Goal: Navigation & Orientation: Find specific page/section

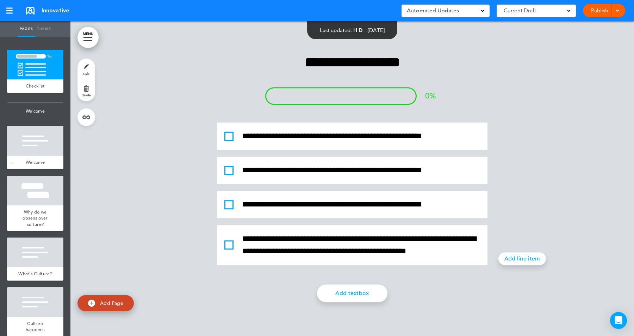
click at [36, 151] on div at bounding box center [35, 141] width 56 height 30
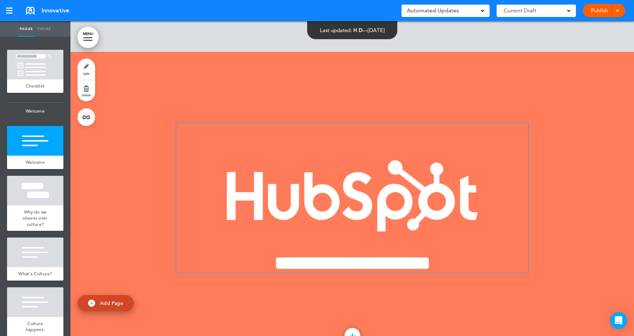
scroll to position [314, 0]
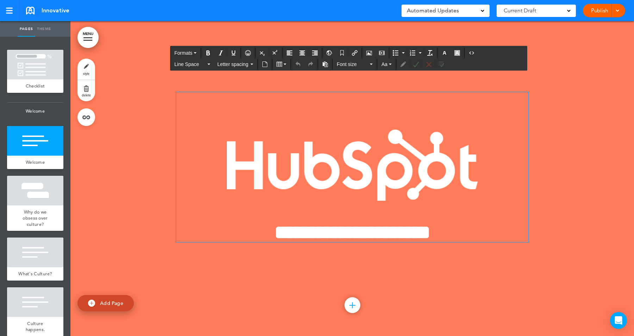
click at [316, 162] on img at bounding box center [352, 165] width 251 height 72
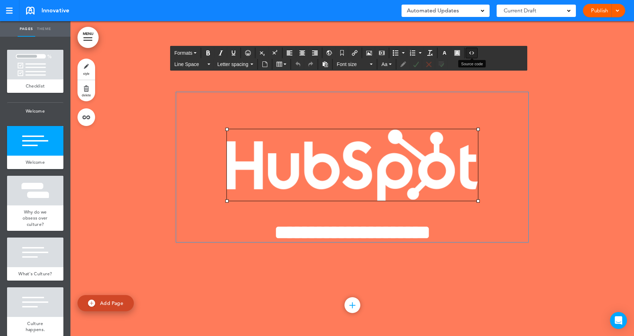
click at [473, 52] on icon "Source code" at bounding box center [472, 53] width 6 height 6
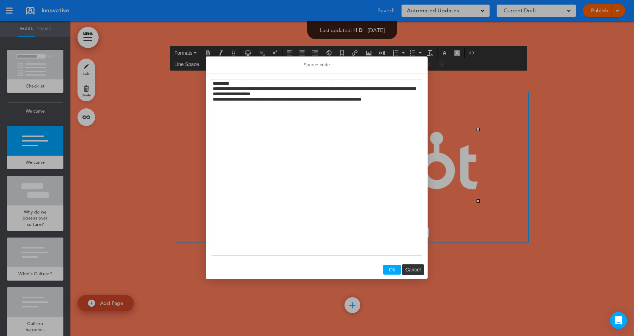
click at [533, 155] on div at bounding box center [317, 168] width 634 height 336
click at [412, 269] on span "Cancel" at bounding box center [414, 269] width 16 height 6
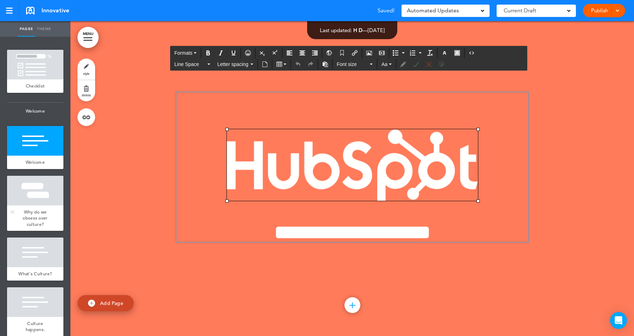
click at [53, 206] on div "Why do we obsess over culture?" at bounding box center [35, 218] width 56 height 26
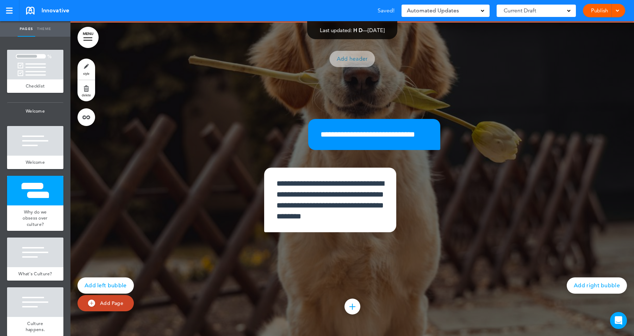
scroll to position [629, 0]
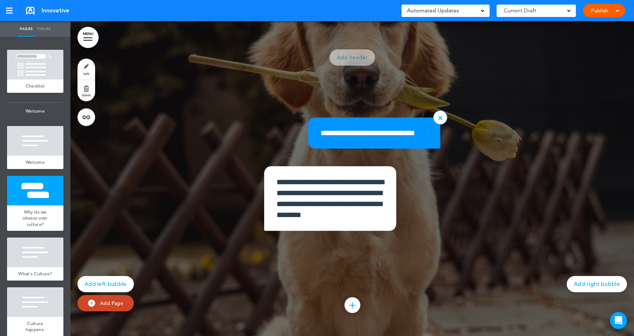
click at [362, 129] on p "**********" at bounding box center [375, 133] width 108 height 10
click at [488, 109] on div "**********" at bounding box center [352, 171] width 352 height 196
click at [371, 132] on p "**********" at bounding box center [375, 133] width 108 height 10
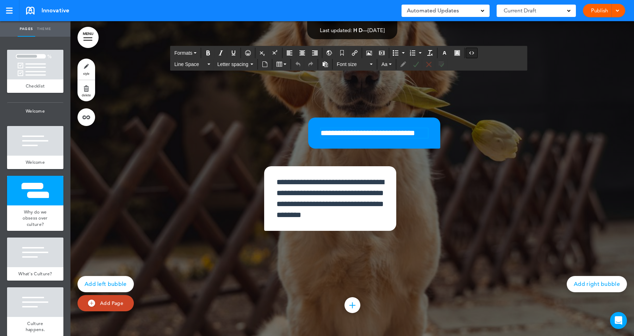
click at [473, 56] on button "Source code" at bounding box center [471, 53] width 11 height 10
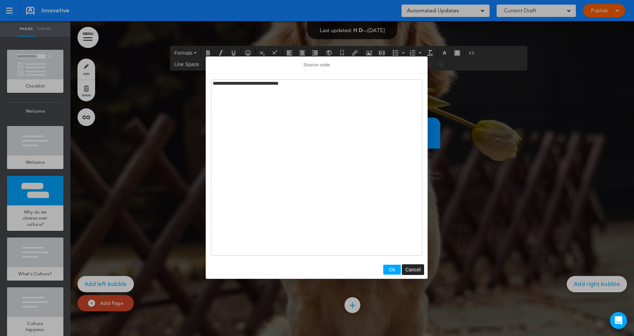
click at [416, 265] on button "Cancel" at bounding box center [414, 269] width 22 height 10
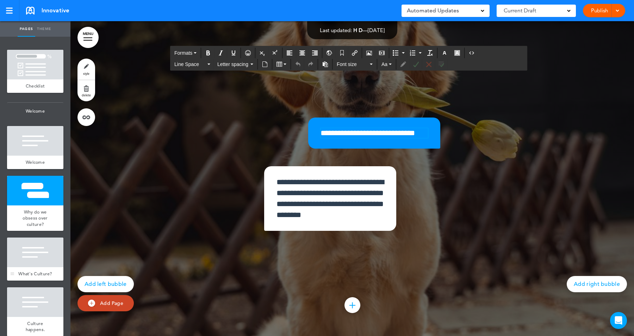
click at [32, 244] on div at bounding box center [35, 252] width 56 height 30
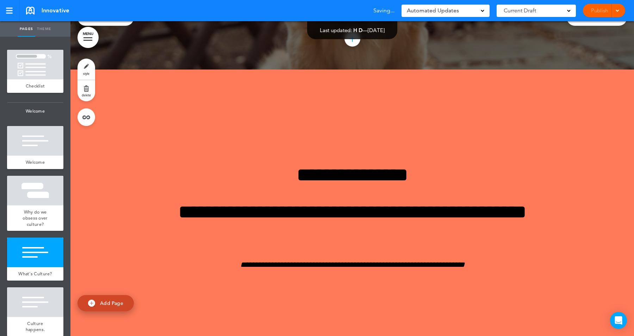
scroll to position [943, 0]
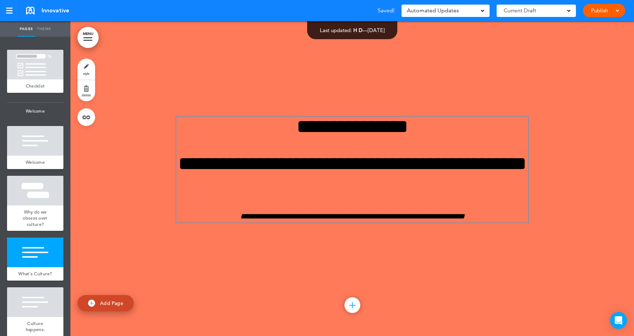
click at [396, 128] on h1 "**********" at bounding box center [352, 126] width 352 height 19
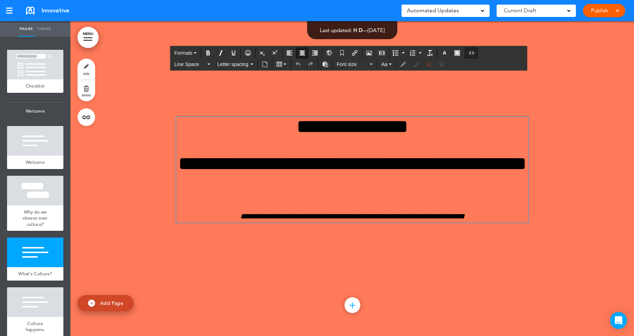
click at [475, 51] on icon "Source code" at bounding box center [472, 53] width 6 height 6
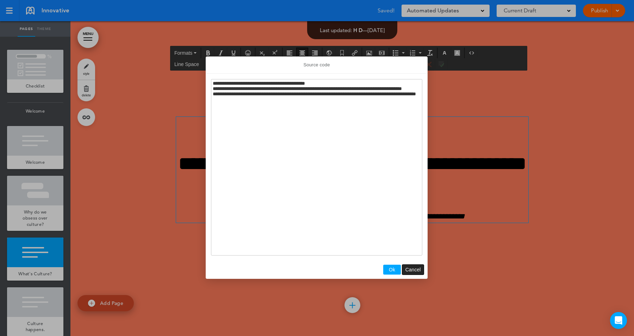
click at [415, 267] on span "Cancel" at bounding box center [414, 269] width 16 height 6
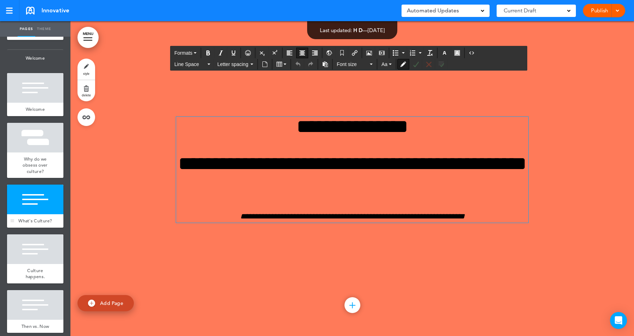
scroll to position [58, 0]
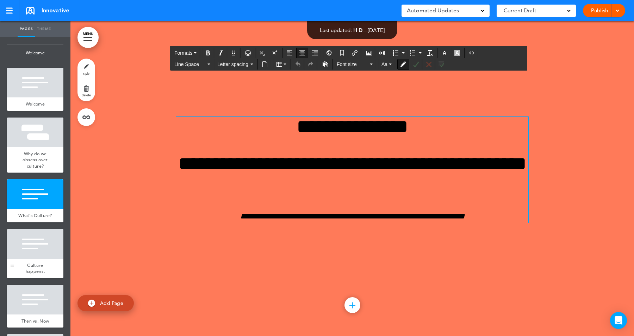
click at [29, 268] on span "Culture happens." at bounding box center [35, 268] width 19 height 12
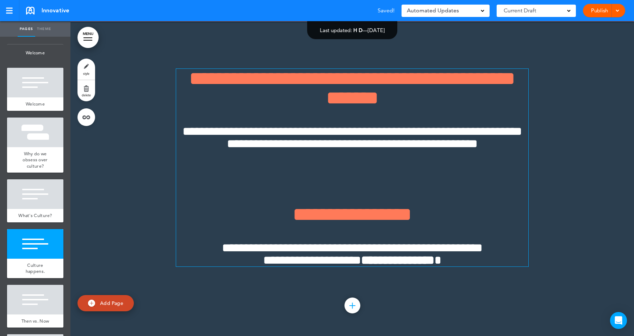
scroll to position [1258, 0]
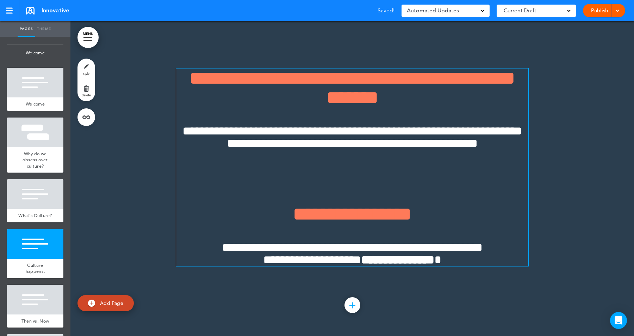
click at [460, 73] on span "**********" at bounding box center [352, 87] width 326 height 39
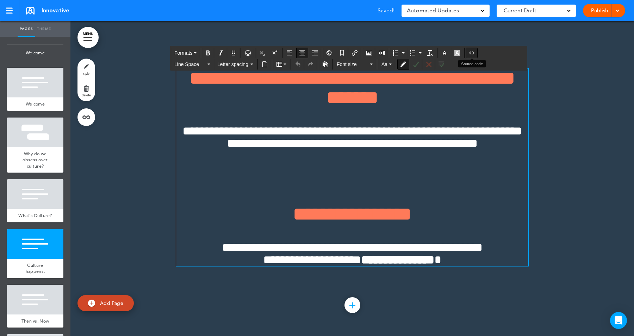
click at [473, 53] on icon "Source code" at bounding box center [472, 53] width 6 height 6
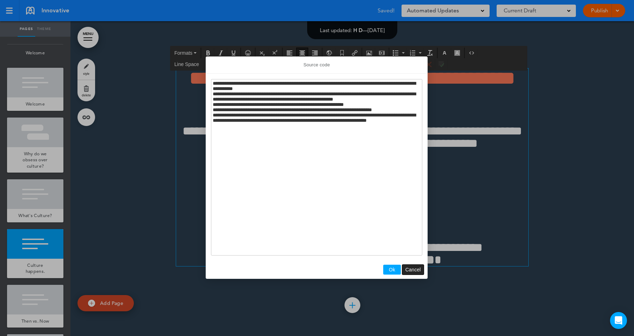
click at [416, 265] on button "Cancel" at bounding box center [414, 269] width 22 height 10
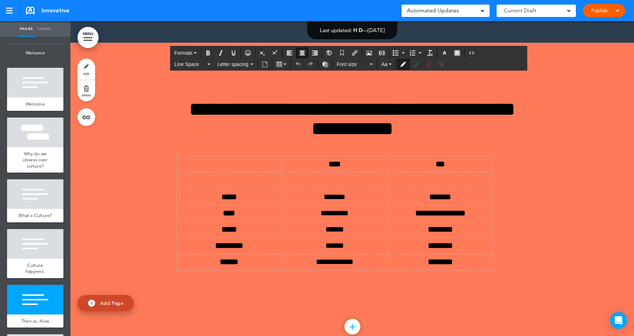
scroll to position [1571, 0]
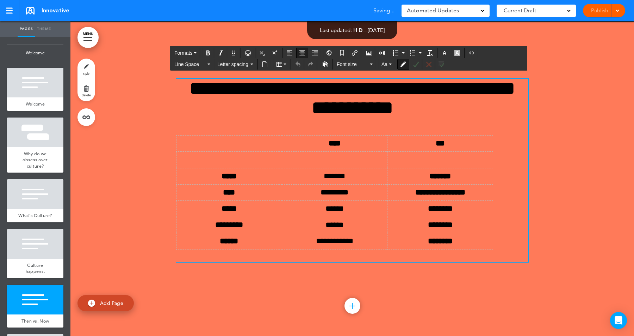
click at [454, 96] on h1 "**********" at bounding box center [352, 98] width 352 height 39
click at [471, 52] on icon "Source code" at bounding box center [472, 53] width 6 height 6
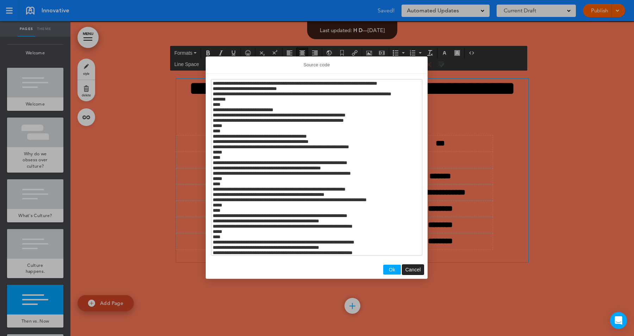
click at [422, 272] on button "Cancel" at bounding box center [414, 269] width 22 height 10
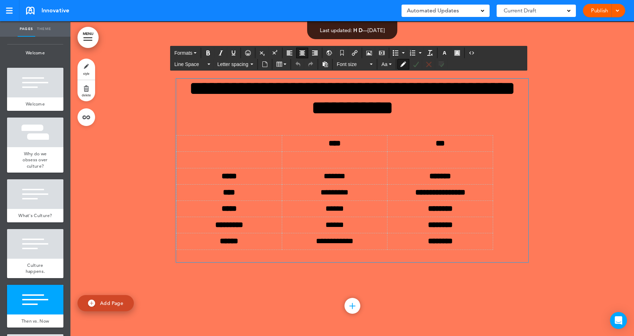
scroll to position [0, 0]
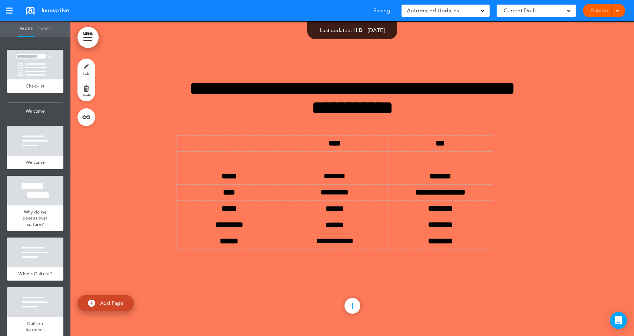
click at [47, 79] on div "Checklist" at bounding box center [35, 85] width 56 height 13
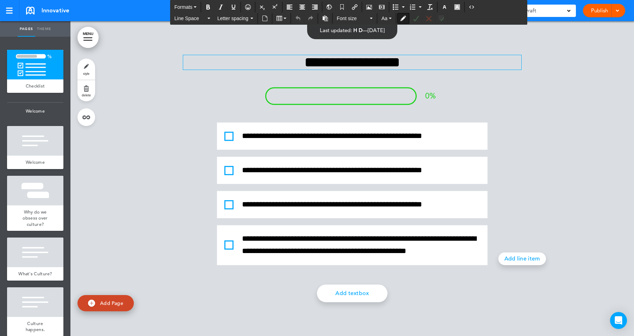
click at [411, 64] on h2 "**********" at bounding box center [352, 62] width 338 height 14
click at [473, 6] on icon "Source code" at bounding box center [472, 7] width 6 height 6
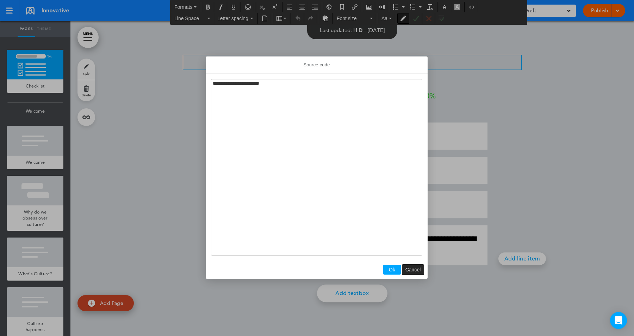
click at [415, 266] on button "Cancel" at bounding box center [414, 269] width 22 height 10
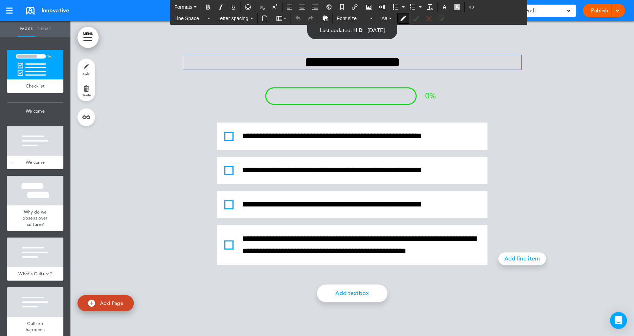
click at [20, 146] on div at bounding box center [35, 141] width 56 height 30
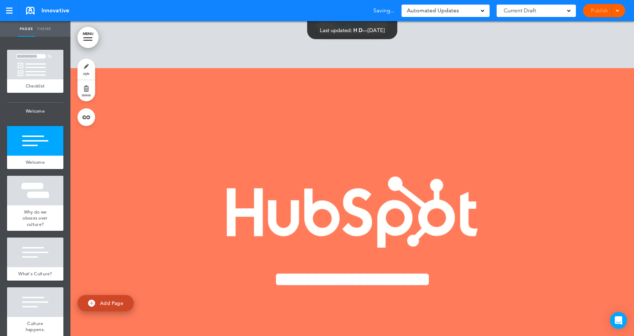
scroll to position [314, 0]
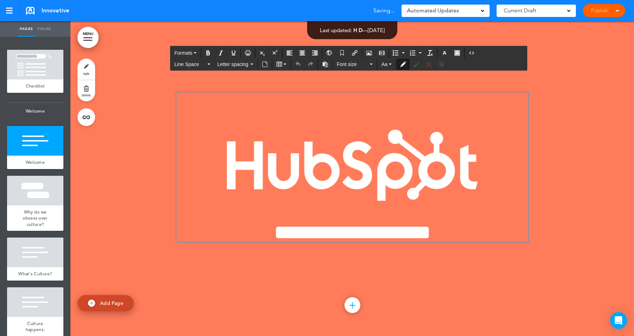
click at [423, 133] on img at bounding box center [352, 165] width 251 height 72
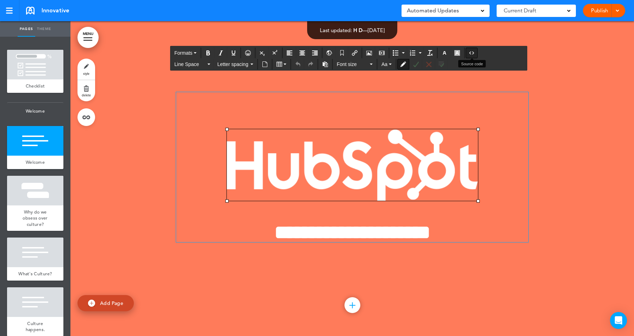
click at [475, 55] on icon "Source code" at bounding box center [472, 53] width 6 height 6
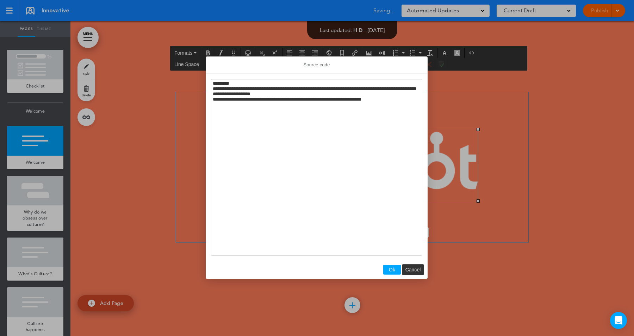
click at [540, 112] on div at bounding box center [317, 168] width 634 height 336
click at [413, 268] on span "Cancel" at bounding box center [414, 269] width 16 height 6
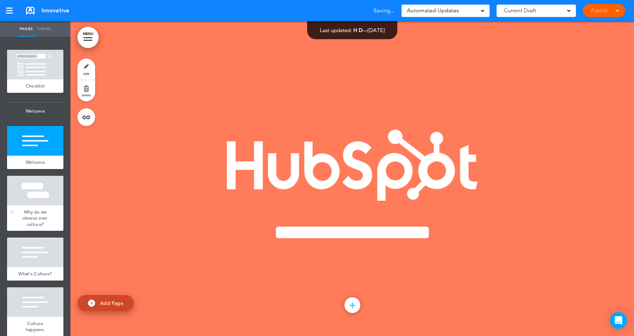
click at [26, 202] on div at bounding box center [35, 191] width 56 height 30
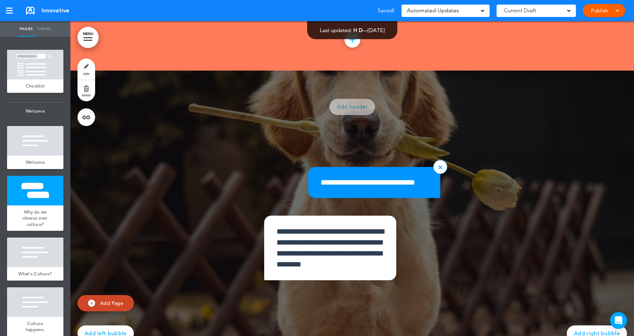
scroll to position [629, 0]
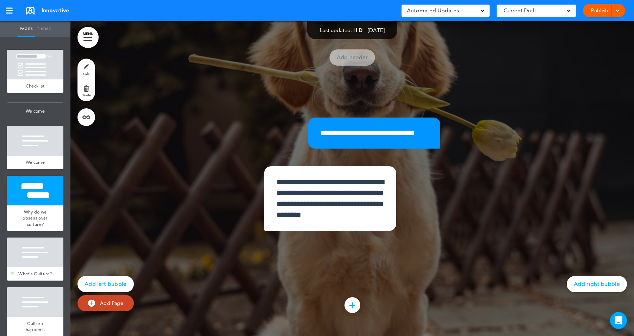
click at [49, 257] on div at bounding box center [35, 252] width 56 height 30
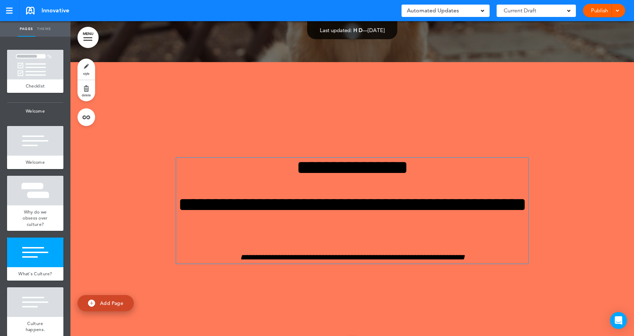
scroll to position [943, 0]
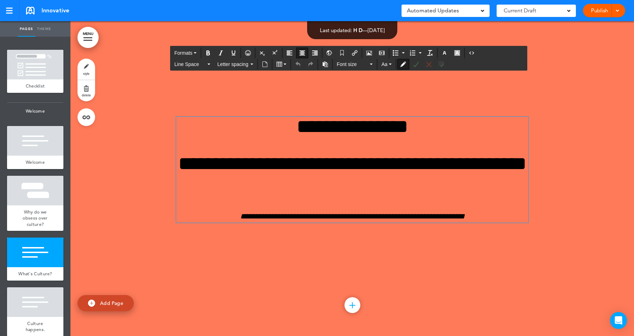
click at [391, 134] on h1 "**********" at bounding box center [352, 126] width 352 height 19
click at [474, 53] on icon "Source code" at bounding box center [472, 53] width 6 height 6
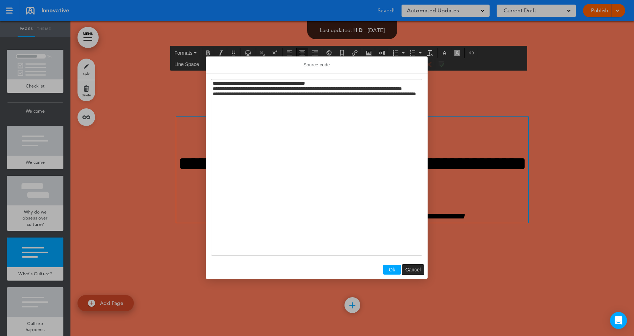
click at [414, 267] on span "Cancel" at bounding box center [414, 269] width 16 height 6
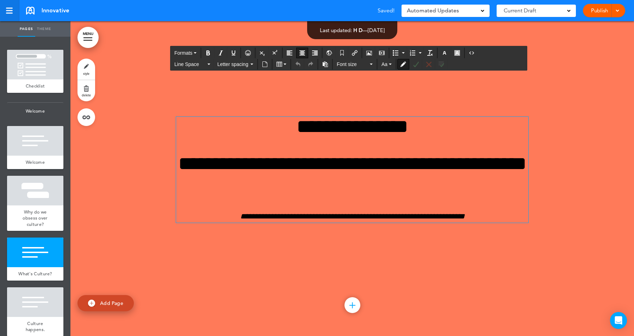
scroll to position [629, 0]
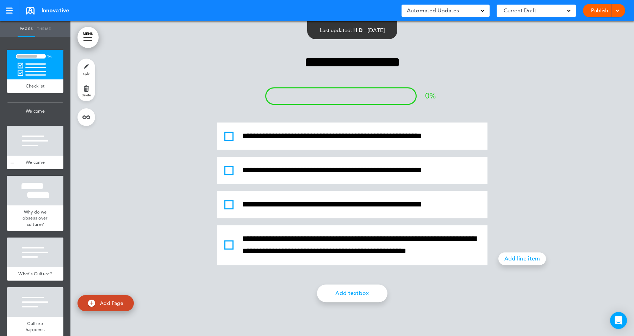
click at [49, 154] on div at bounding box center [35, 141] width 56 height 30
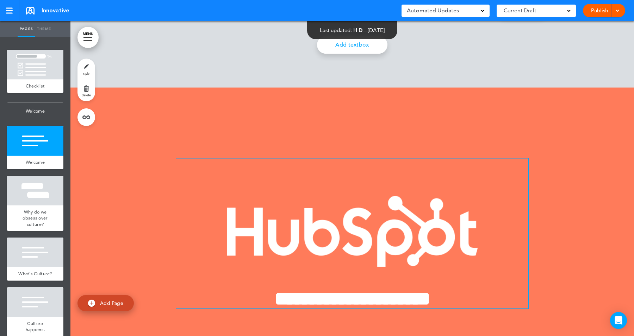
scroll to position [314, 0]
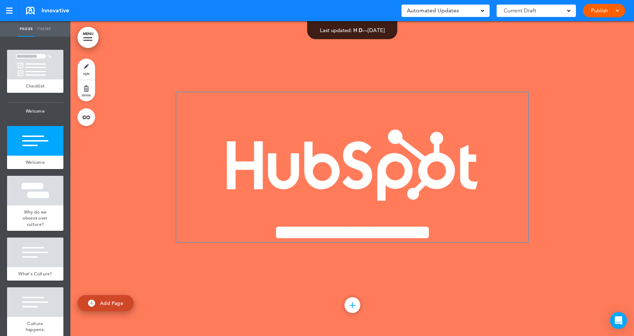
click at [348, 170] on img at bounding box center [352, 165] width 251 height 72
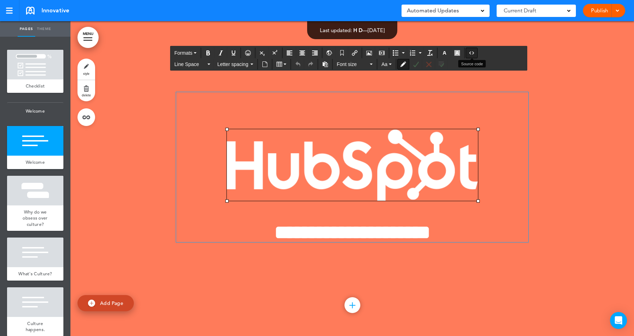
click at [474, 52] on icon "Source code" at bounding box center [472, 53] width 6 height 6
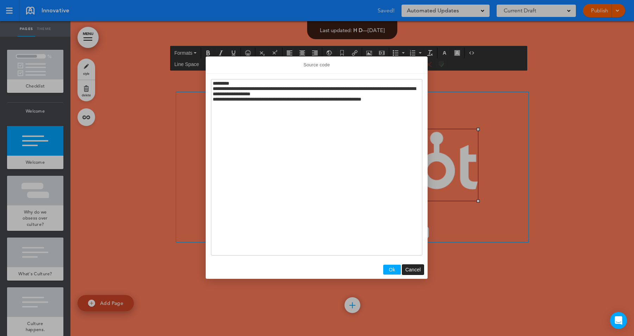
click at [415, 270] on span "Cancel" at bounding box center [414, 269] width 16 height 6
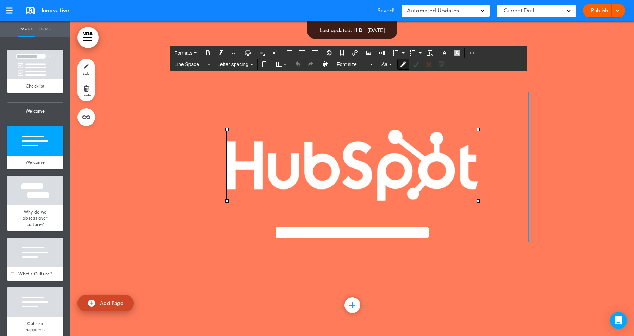
click at [46, 259] on div at bounding box center [35, 252] width 56 height 30
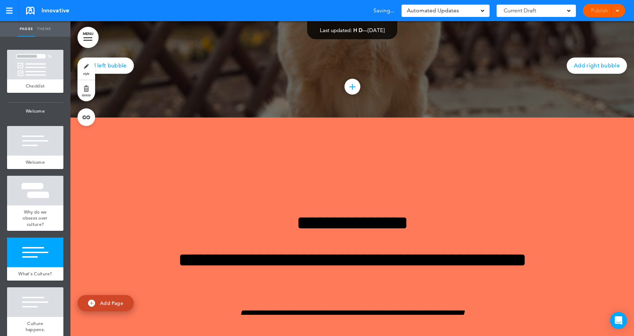
scroll to position [943, 0]
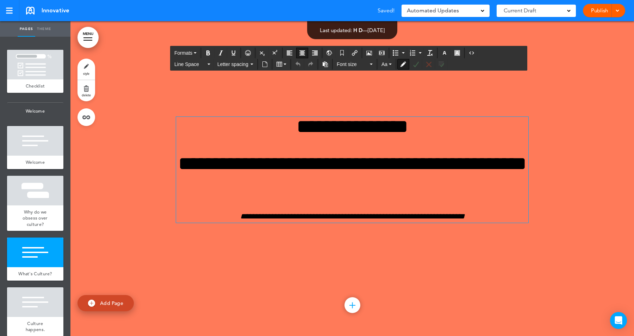
click at [386, 130] on h1 "**********" at bounding box center [352, 126] width 352 height 19
click at [471, 50] on icon "Source code" at bounding box center [472, 53] width 6 height 6
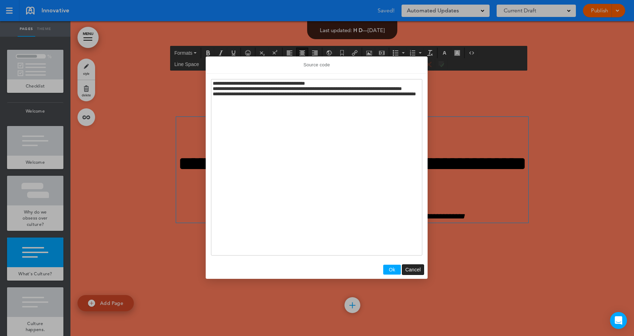
click at [415, 266] on span "Cancel" at bounding box center [414, 269] width 16 height 6
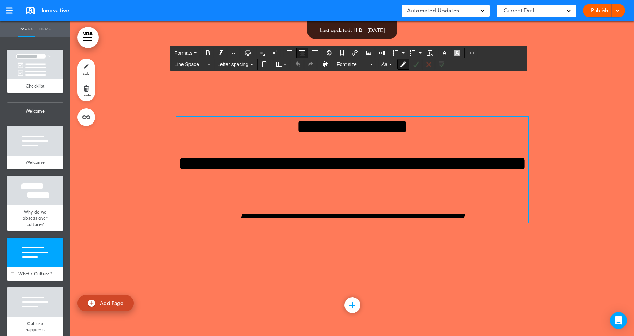
scroll to position [112, 0]
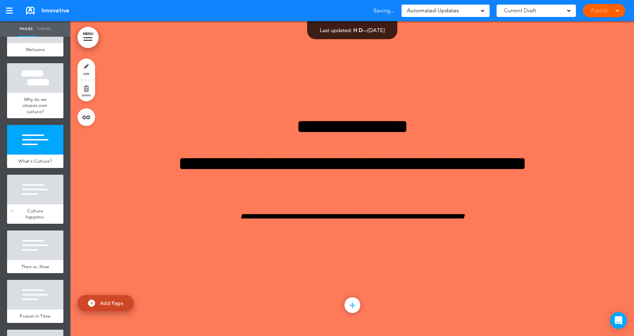
click at [43, 200] on div at bounding box center [35, 189] width 56 height 30
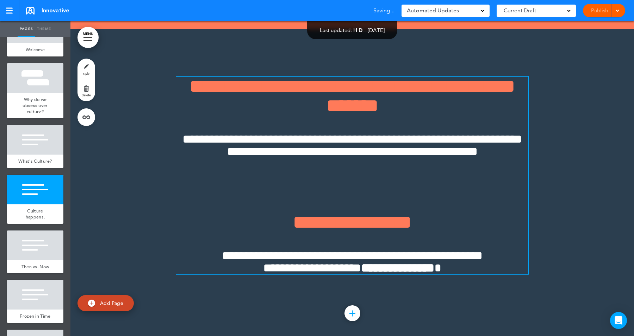
scroll to position [1258, 0]
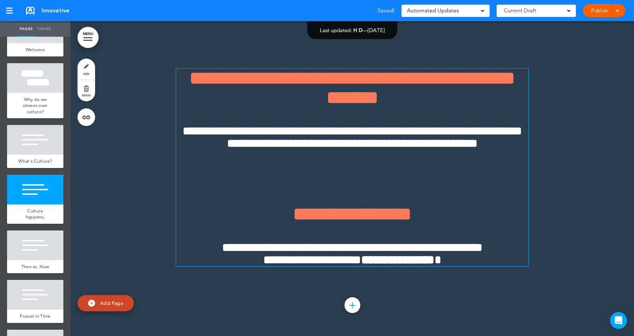
click at [375, 105] on div "**********" at bounding box center [352, 166] width 352 height 197
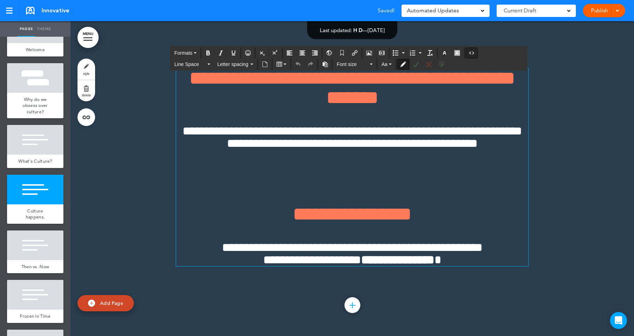
click at [474, 50] on icon "Source code" at bounding box center [472, 53] width 6 height 6
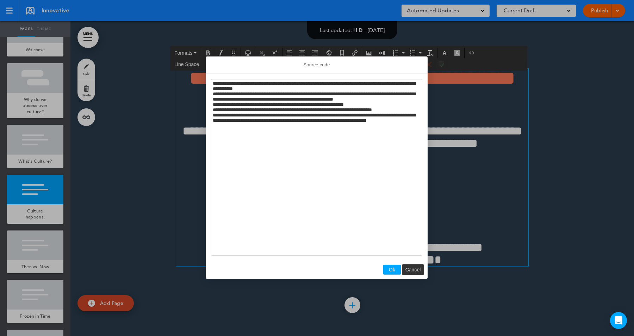
click at [390, 271] on span "Ok" at bounding box center [392, 269] width 6 height 6
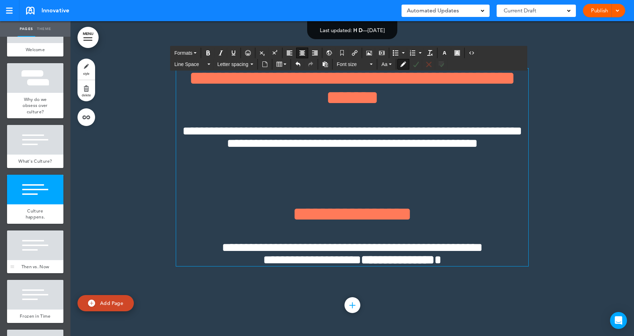
click at [38, 230] on div at bounding box center [35, 245] width 56 height 30
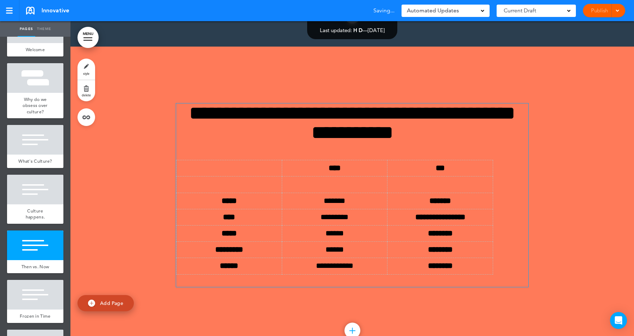
scroll to position [1572, 0]
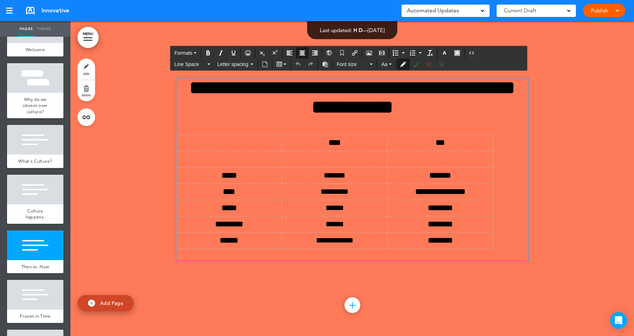
click at [348, 109] on h1 "**********" at bounding box center [352, 97] width 352 height 39
click at [473, 57] on button "Source code" at bounding box center [471, 53] width 11 height 10
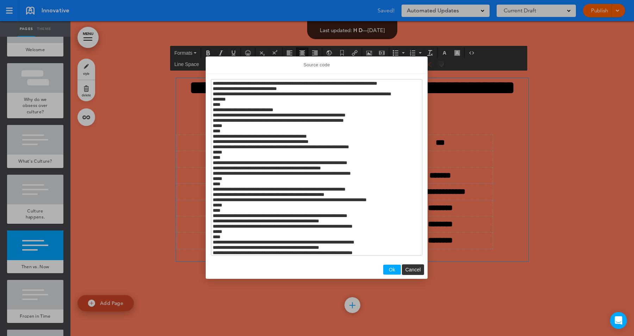
click at [388, 266] on button "Ok" at bounding box center [392, 269] width 18 height 10
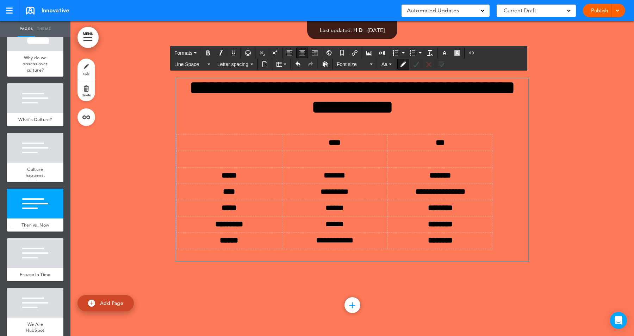
scroll to position [232, 0]
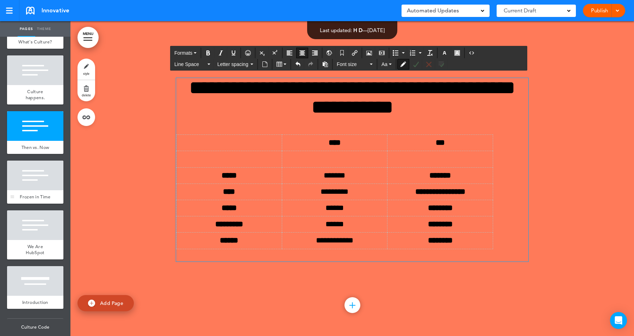
click at [44, 177] on div at bounding box center [35, 175] width 56 height 30
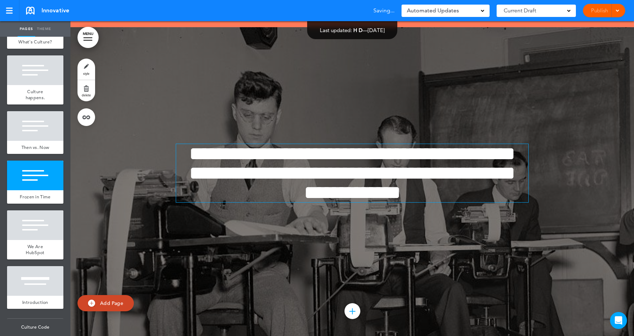
scroll to position [1886, 0]
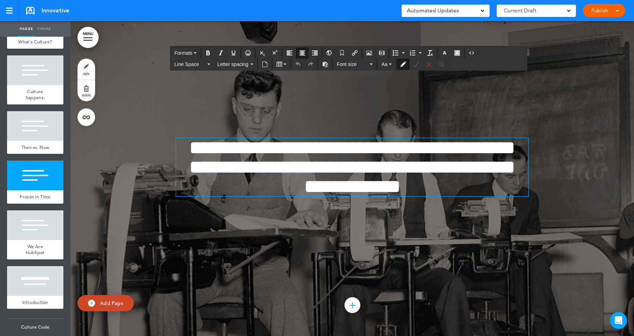
click at [354, 178] on span "**********" at bounding box center [352, 167] width 326 height 58
click at [471, 52] on icon "Source code" at bounding box center [472, 53] width 6 height 6
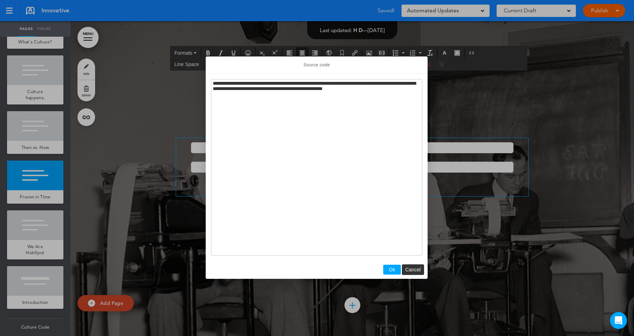
click at [393, 265] on button "Ok" at bounding box center [392, 269] width 18 height 10
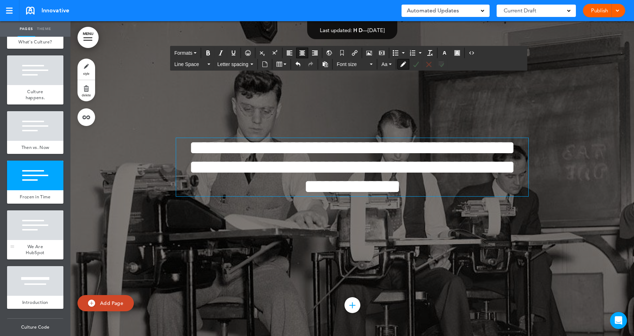
scroll to position [305, 0]
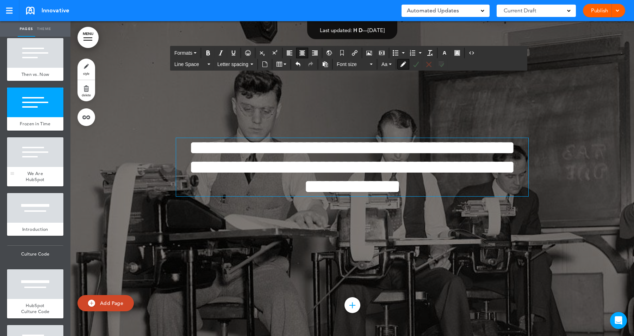
click at [32, 153] on div at bounding box center [35, 152] width 56 height 30
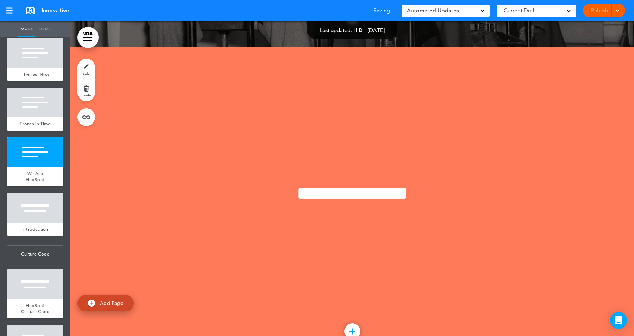
scroll to position [2201, 0]
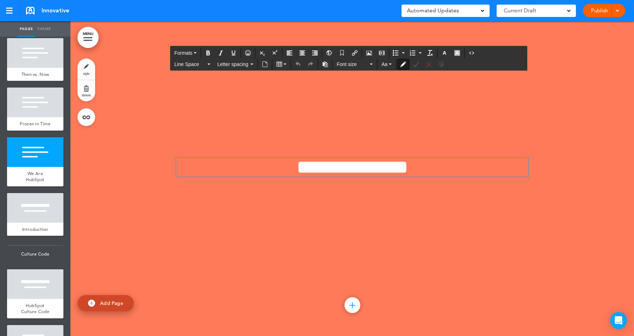
click at [307, 174] on span "**********" at bounding box center [353, 166] width 112 height 19
click at [472, 54] on icon "Source code" at bounding box center [472, 53] width 6 height 6
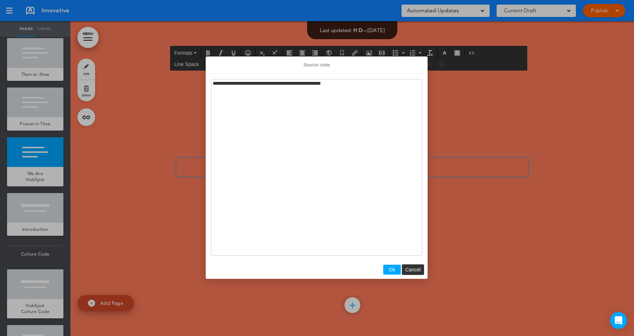
click at [391, 268] on span "Ok" at bounding box center [392, 269] width 6 height 6
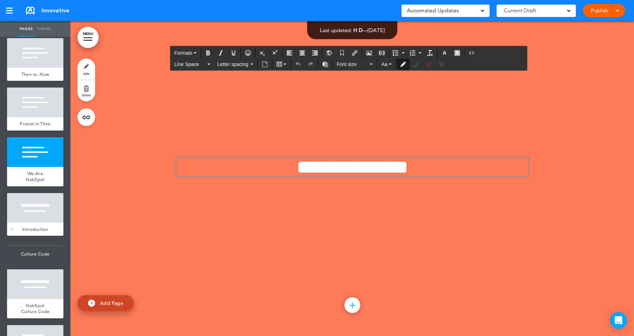
click at [23, 214] on div at bounding box center [35, 208] width 56 height 30
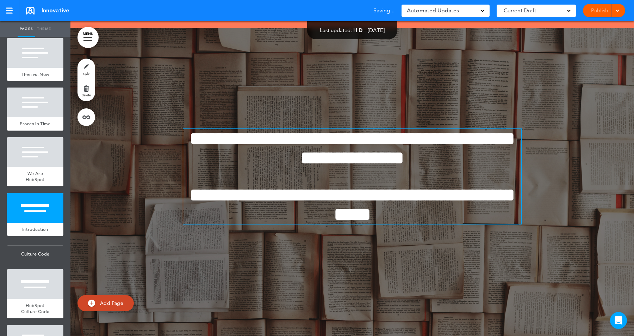
scroll to position [2515, 0]
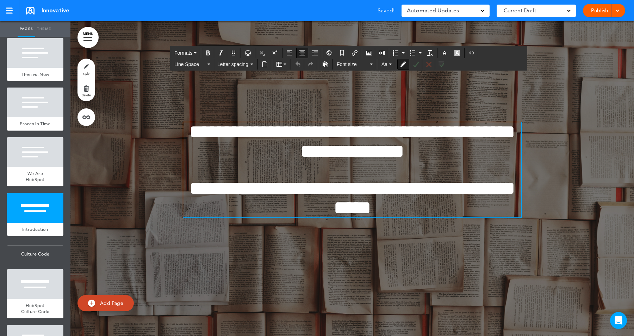
click at [286, 157] on span "**********" at bounding box center [352, 141] width 326 height 39
click at [472, 51] on icon "Source code" at bounding box center [472, 53] width 6 height 6
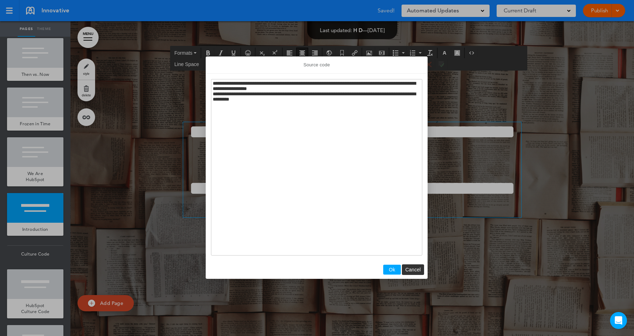
click at [392, 271] on span "Ok" at bounding box center [392, 269] width 6 height 6
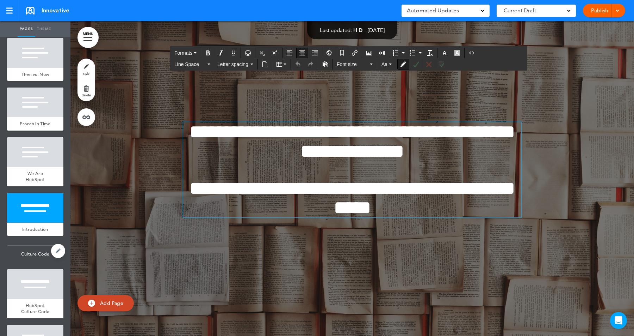
scroll to position [470, 0]
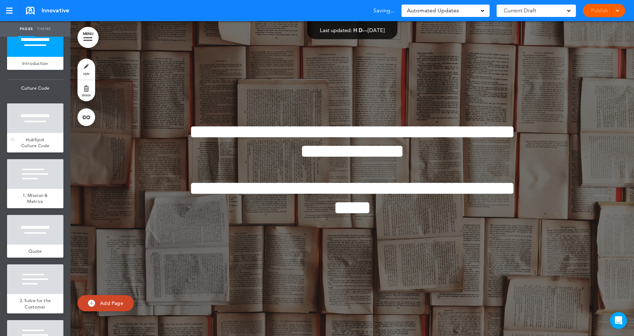
click at [47, 134] on div "HubSpot Culture Code" at bounding box center [35, 142] width 56 height 19
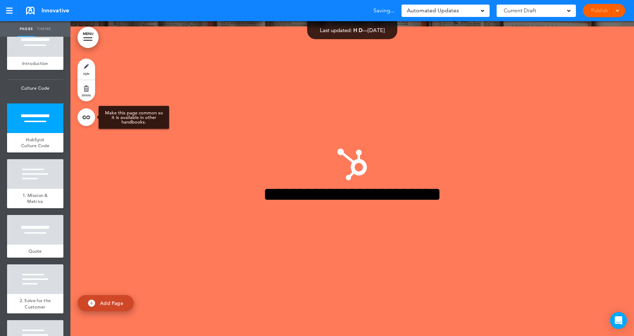
scroll to position [2830, 0]
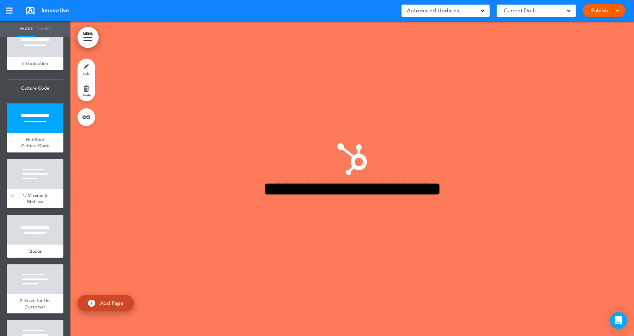
click at [45, 179] on div at bounding box center [35, 174] width 56 height 30
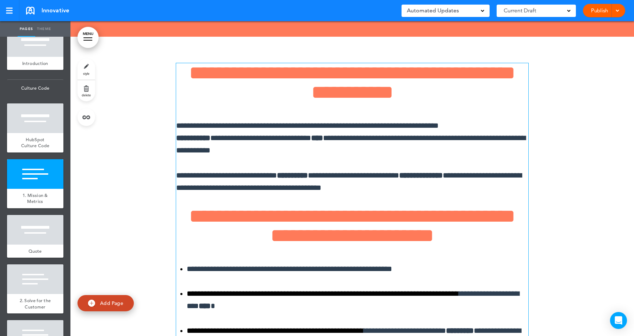
scroll to position [3144, 0]
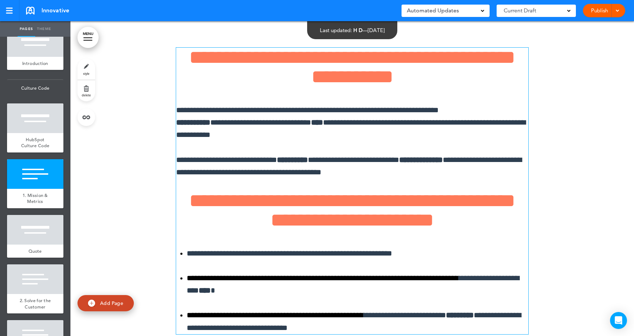
click at [411, 122] on span "**********" at bounding box center [351, 128] width 350 height 20
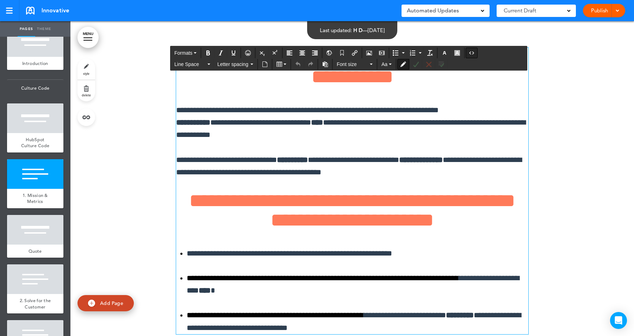
click at [473, 49] on button "Source code" at bounding box center [471, 53] width 11 height 10
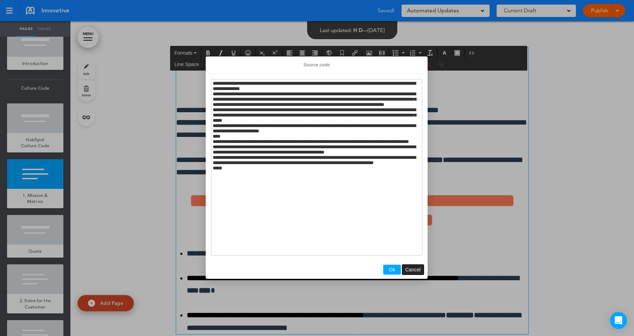
click at [408, 267] on span "Cancel" at bounding box center [414, 269] width 16 height 6
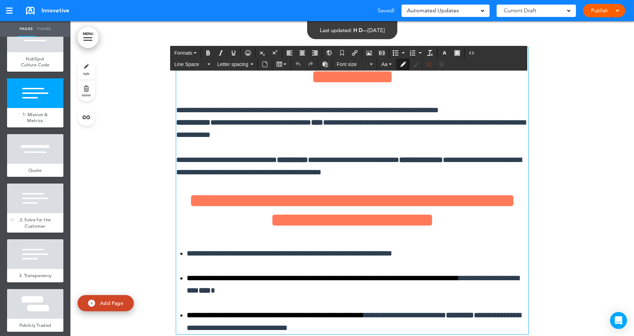
scroll to position [664, 0]
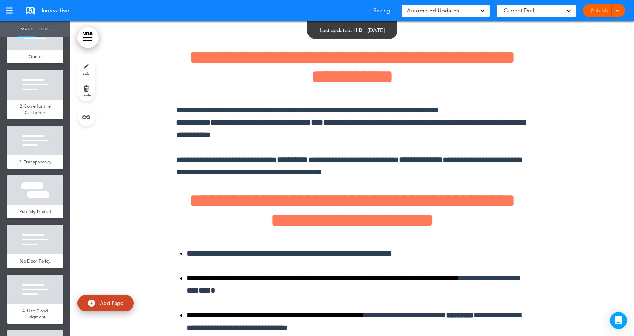
click at [40, 141] on div at bounding box center [35, 140] width 56 height 30
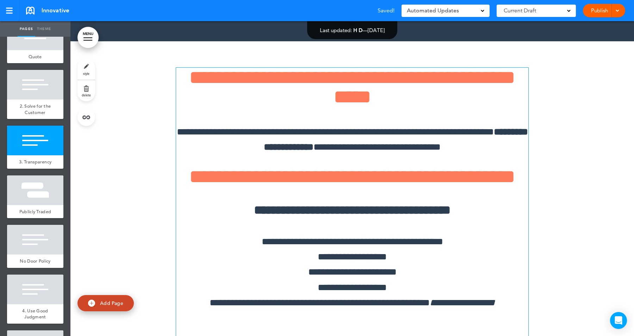
scroll to position [4278, 0]
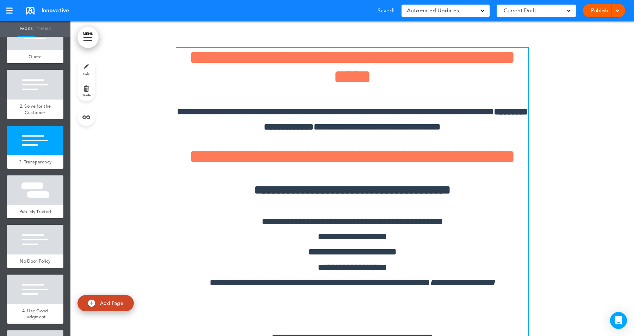
click at [417, 75] on h1 "**********" at bounding box center [352, 67] width 352 height 39
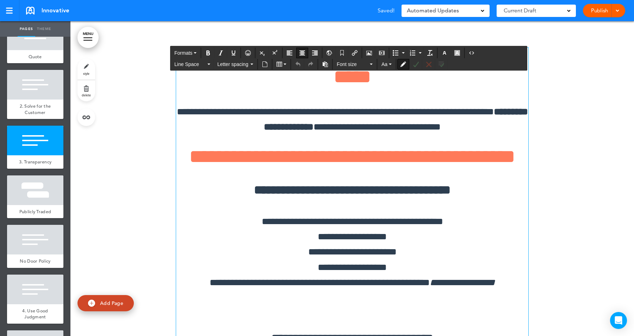
click at [479, 91] on div "**********" at bounding box center [352, 235] width 352 height 375
click at [473, 54] on icon "Source code" at bounding box center [472, 53] width 6 height 6
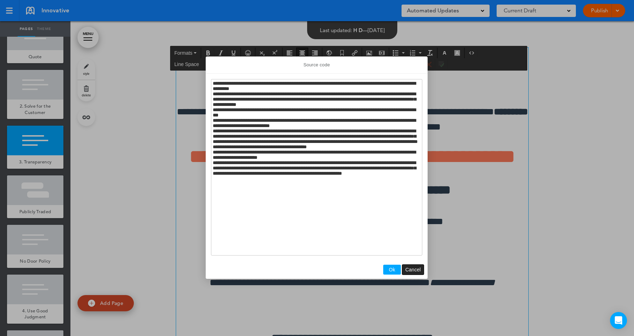
click at [415, 268] on span "Cancel" at bounding box center [414, 269] width 16 height 6
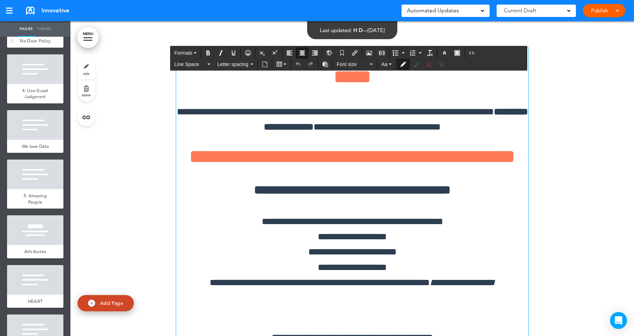
scroll to position [959, 0]
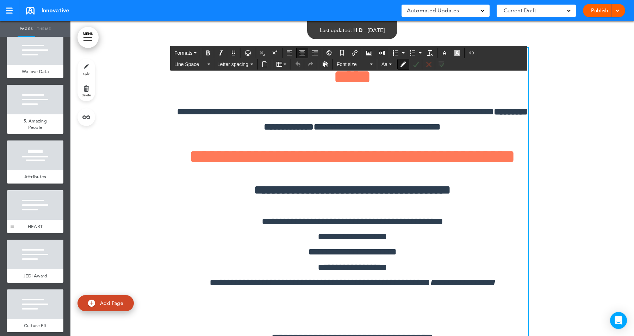
click at [30, 196] on div at bounding box center [35, 205] width 56 height 30
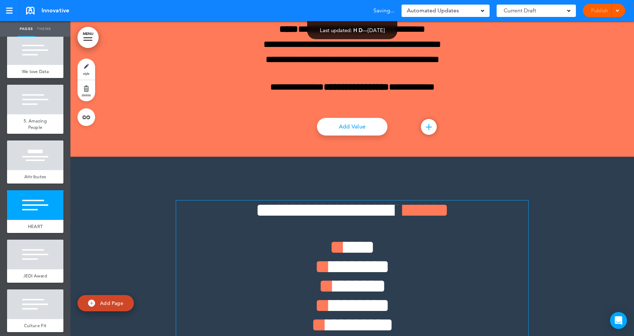
scroll to position [8005, 0]
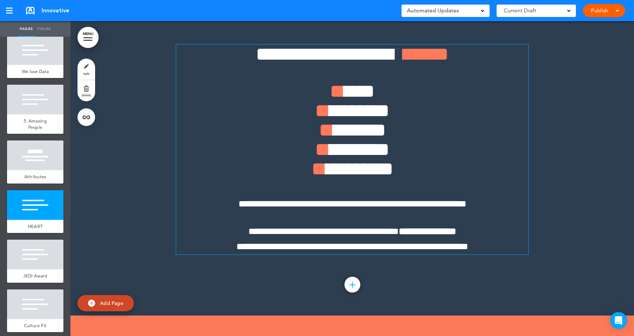
click at [412, 64] on span "***** *" at bounding box center [423, 53] width 52 height 19
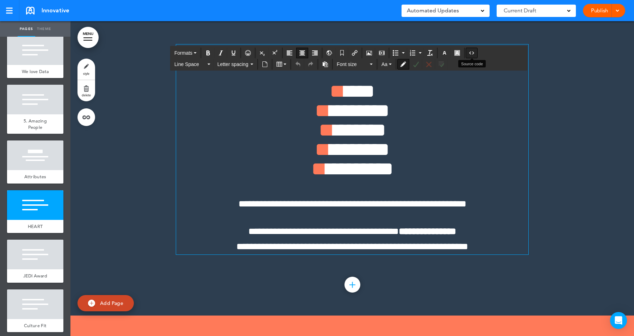
click at [473, 53] on icon "Source code" at bounding box center [472, 53] width 6 height 6
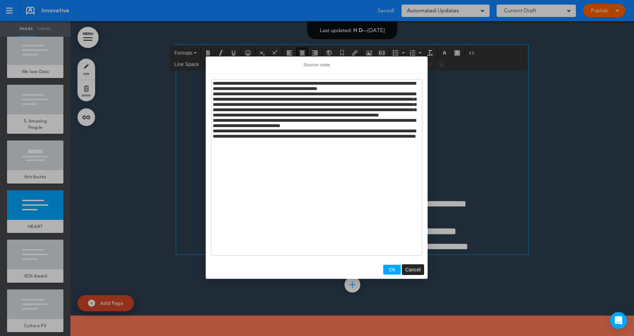
click at [412, 266] on span "Cancel" at bounding box center [414, 269] width 16 height 6
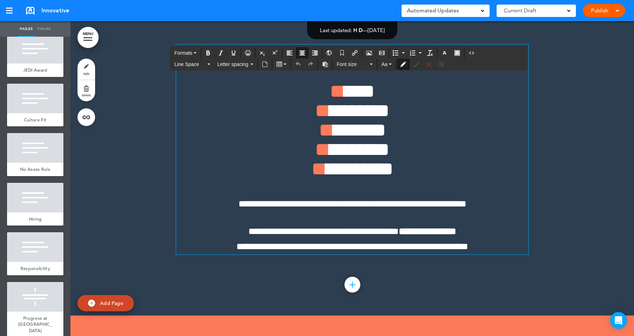
scroll to position [1210, 0]
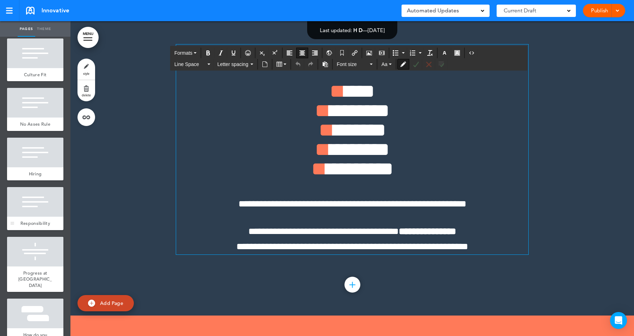
click at [26, 206] on div at bounding box center [35, 202] width 56 height 30
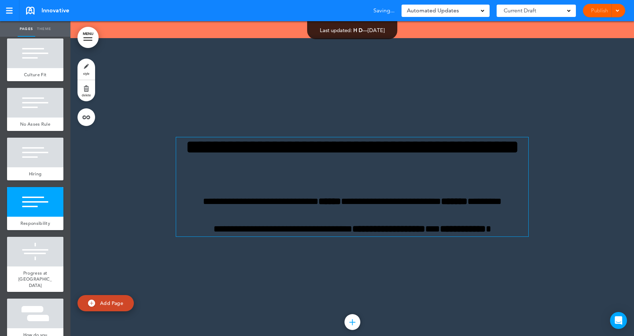
scroll to position [9577, 0]
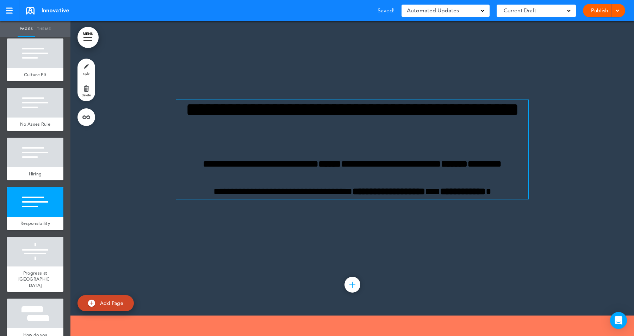
click at [330, 139] on h1 "**********" at bounding box center [352, 119] width 352 height 39
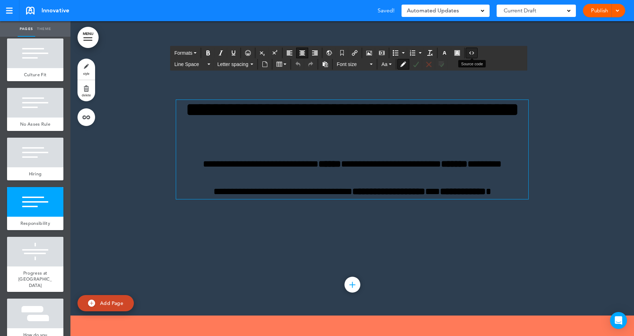
click at [472, 48] on button "Source code" at bounding box center [471, 53] width 11 height 10
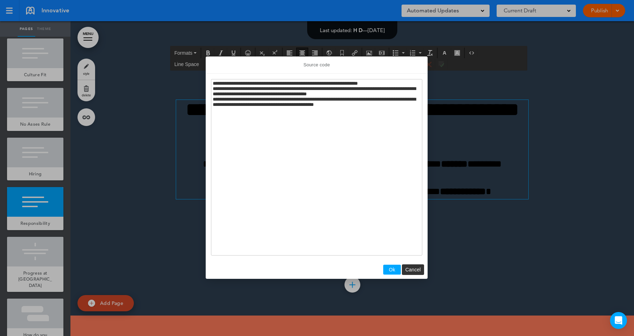
click at [392, 267] on span "Ok" at bounding box center [392, 269] width 6 height 6
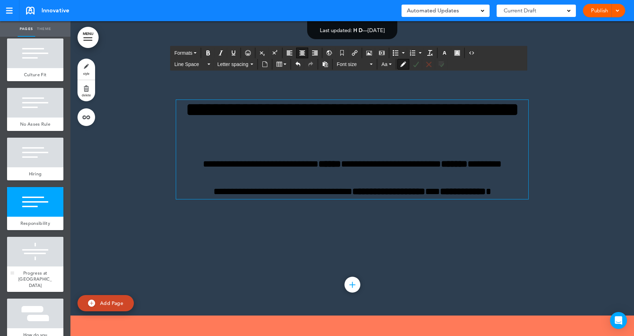
click at [32, 263] on div at bounding box center [35, 252] width 56 height 30
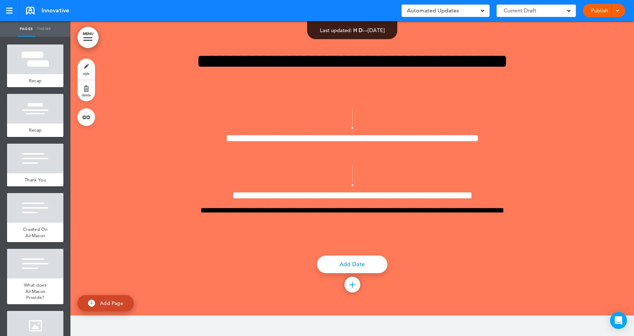
scroll to position [2030, 0]
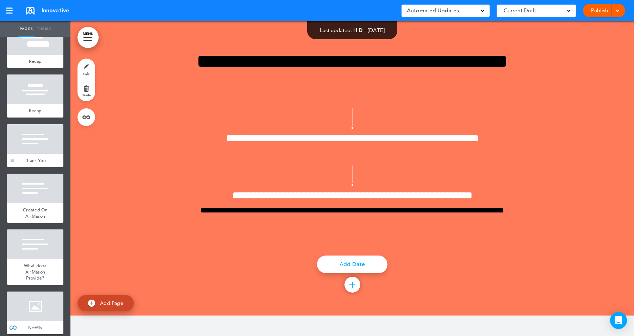
click at [31, 139] on div at bounding box center [35, 139] width 56 height 30
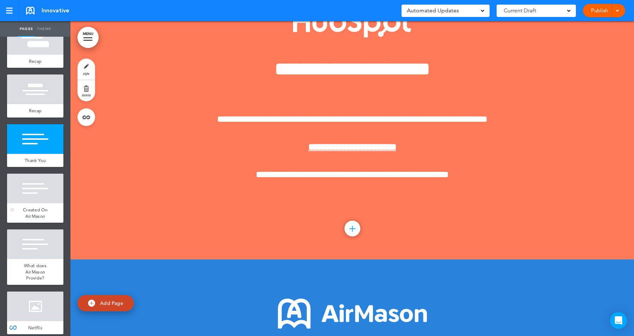
click at [38, 185] on div at bounding box center [35, 188] width 56 height 30
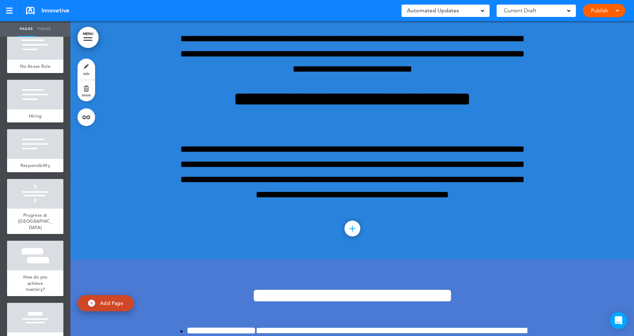
scroll to position [1042, 0]
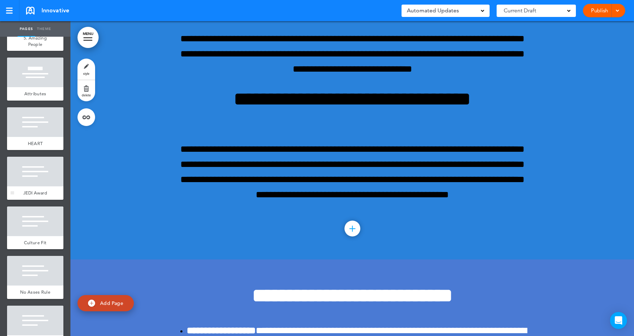
click at [38, 161] on div at bounding box center [35, 171] width 56 height 30
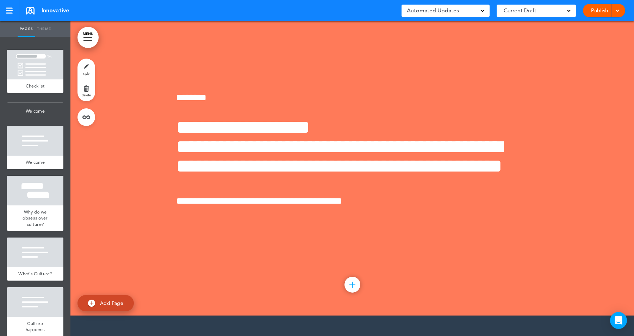
click at [33, 76] on div at bounding box center [35, 65] width 56 height 30
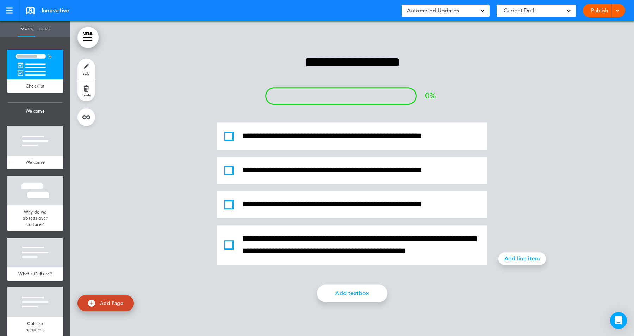
click at [33, 134] on div at bounding box center [35, 141] width 56 height 30
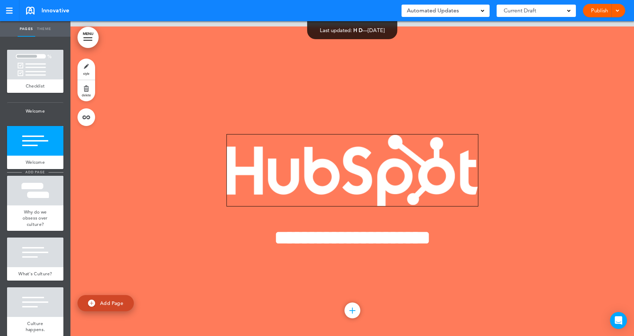
scroll to position [314, 0]
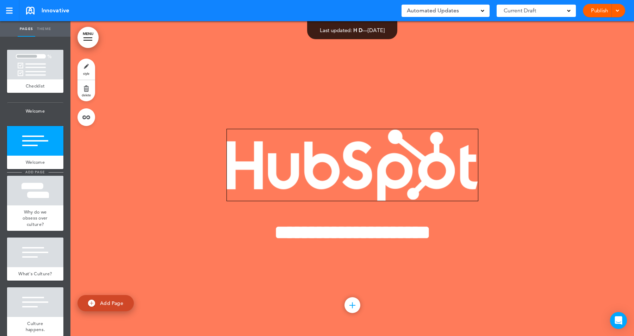
click at [32, 172] on span "add page" at bounding box center [35, 172] width 26 height 5
type input "********"
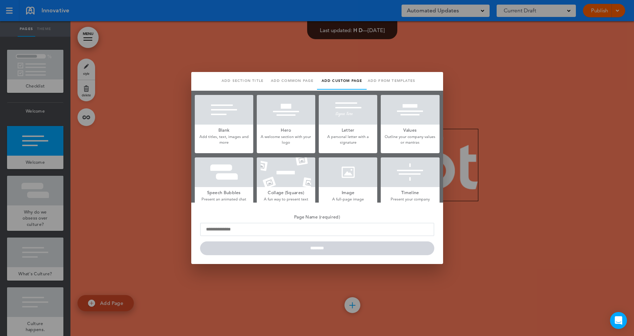
click at [116, 221] on div at bounding box center [317, 168] width 634 height 336
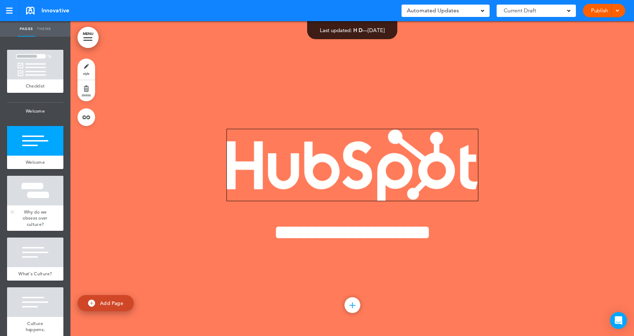
click at [32, 203] on div at bounding box center [35, 191] width 56 height 30
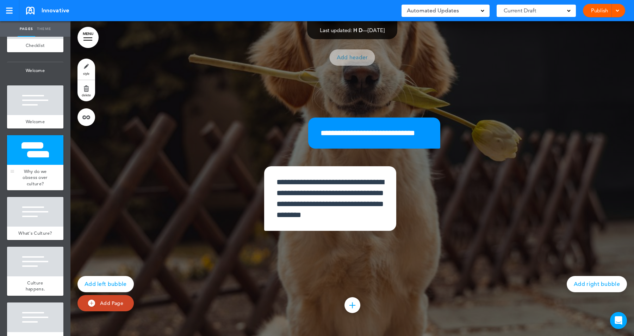
scroll to position [91, 0]
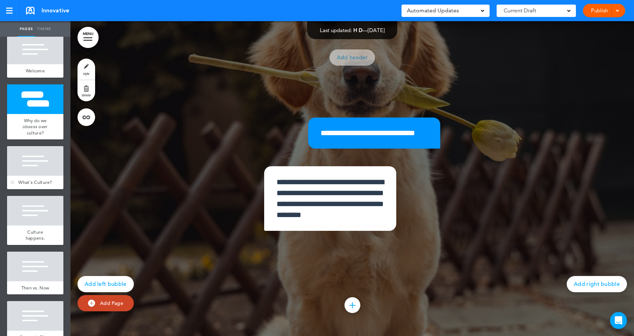
click at [37, 170] on div at bounding box center [35, 161] width 56 height 30
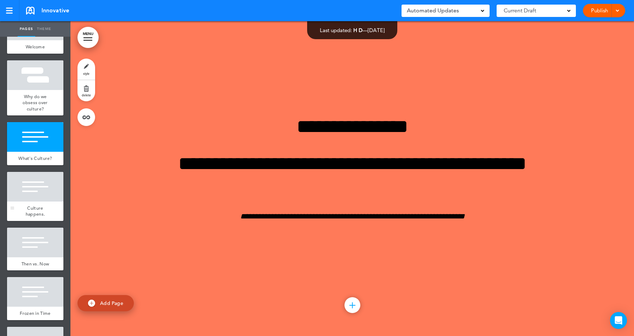
scroll to position [152, 0]
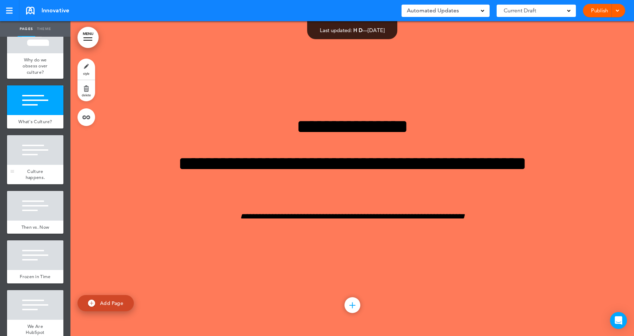
click at [29, 162] on div at bounding box center [35, 150] width 56 height 30
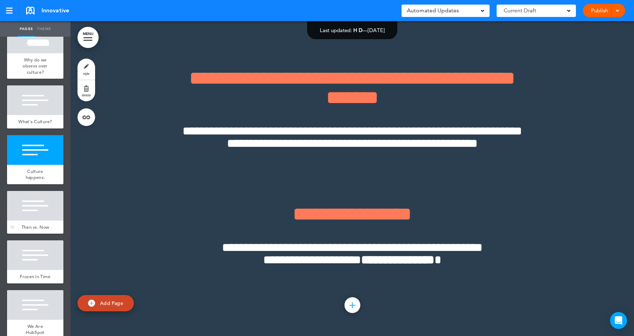
click at [36, 202] on div at bounding box center [35, 206] width 56 height 30
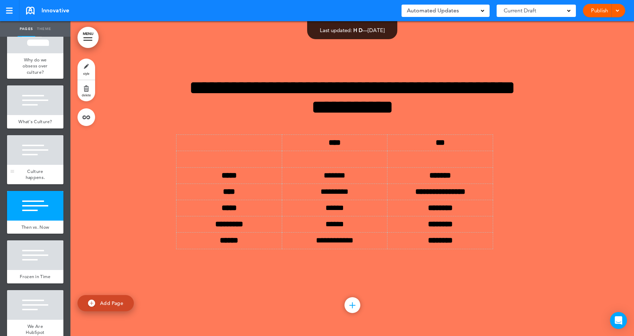
click at [31, 154] on div at bounding box center [35, 150] width 56 height 30
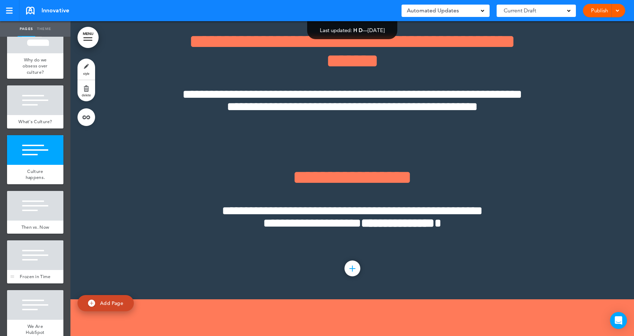
click at [45, 254] on div at bounding box center [35, 255] width 56 height 30
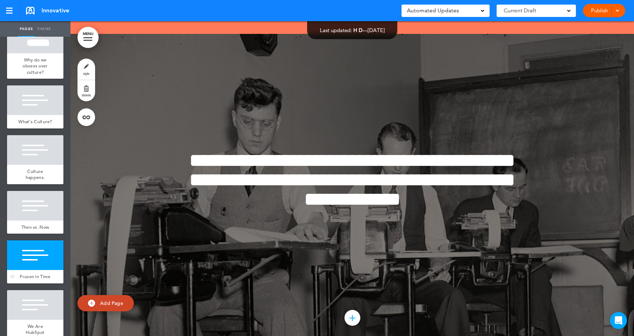
scroll to position [236, 0]
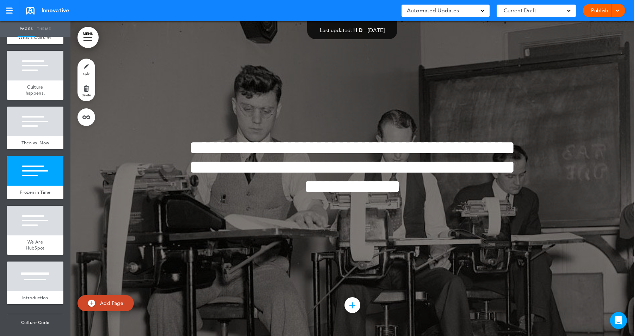
click at [39, 227] on div at bounding box center [35, 220] width 56 height 30
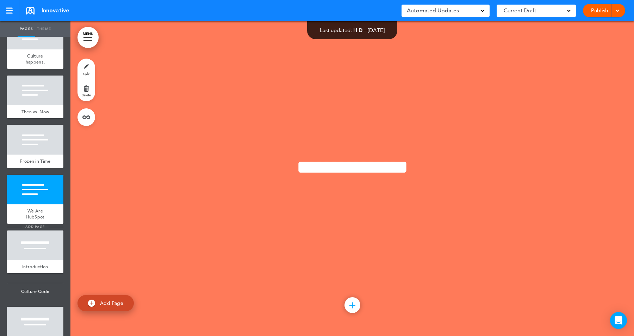
scroll to position [305, 0]
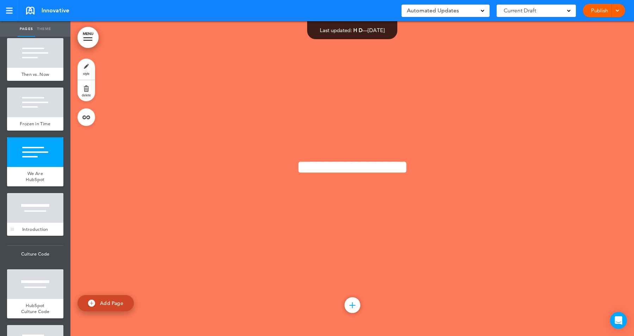
click at [31, 219] on div at bounding box center [35, 208] width 56 height 30
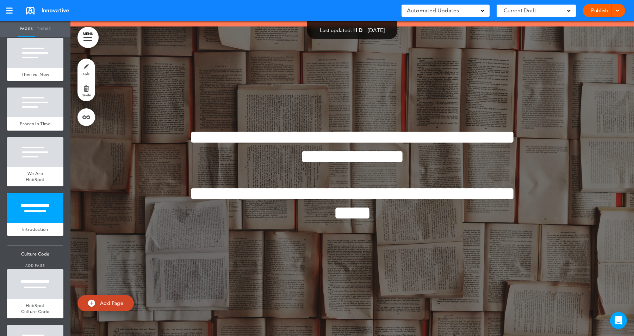
scroll to position [2515, 0]
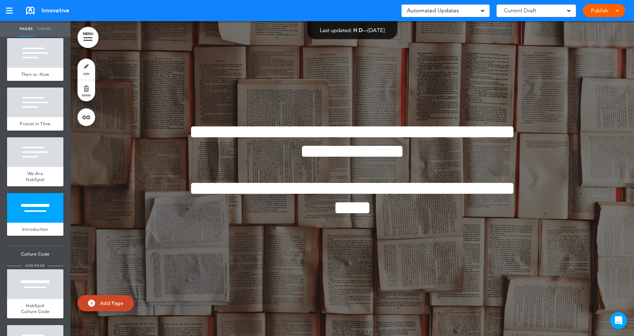
click at [31, 265] on span "add page" at bounding box center [35, 265] width 26 height 5
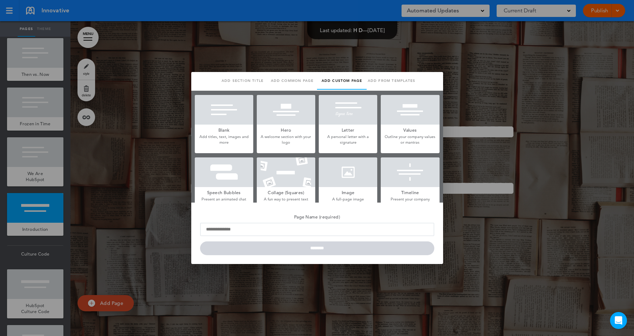
click at [173, 231] on div at bounding box center [317, 168] width 634 height 336
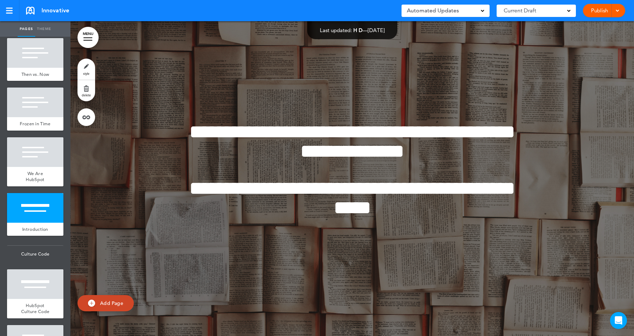
scroll to position [370, 0]
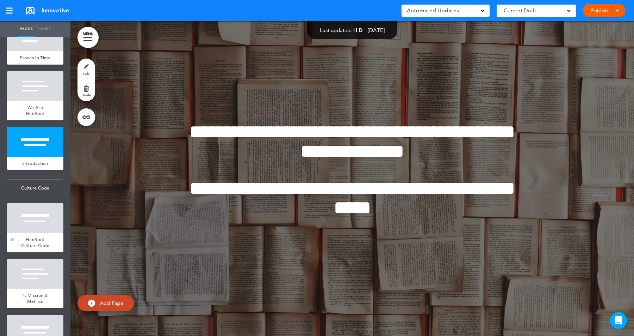
click at [34, 211] on div at bounding box center [35, 218] width 56 height 30
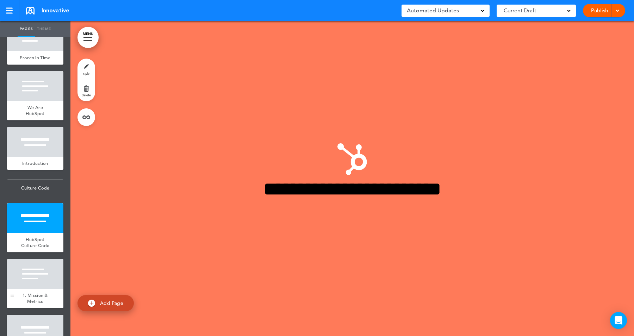
click at [34, 268] on div at bounding box center [35, 274] width 56 height 30
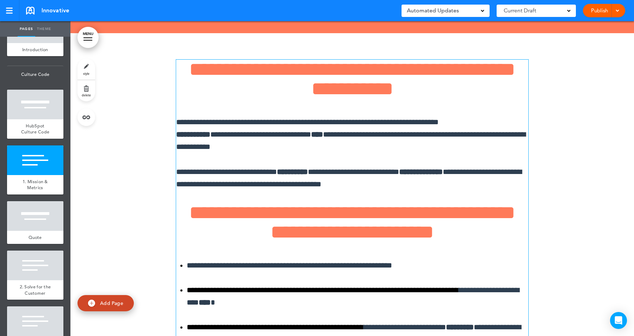
scroll to position [3142, 0]
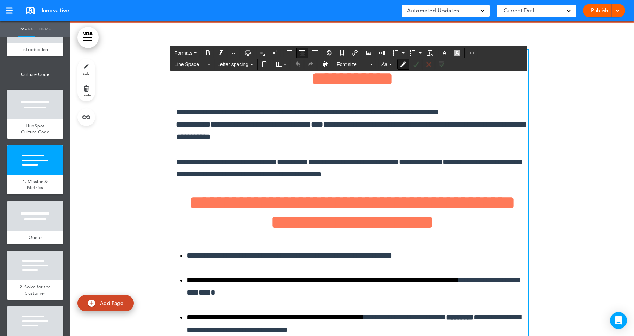
click at [455, 93] on div "**********" at bounding box center [352, 193] width 352 height 286
click at [406, 64] on button "Toggle Tracking Changes" at bounding box center [403, 64] width 11 height 10
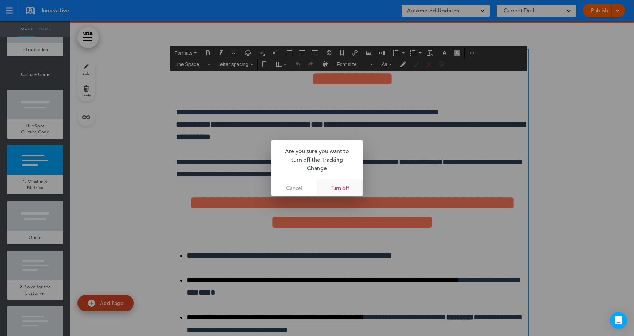
click at [350, 188] on link "Turn off" at bounding box center [340, 188] width 46 height 16
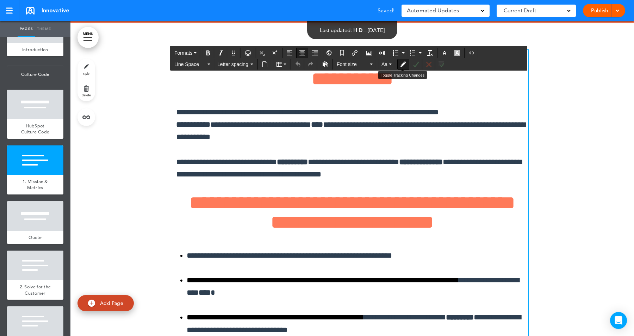
click at [437, 82] on span "**********" at bounding box center [352, 69] width 326 height 39
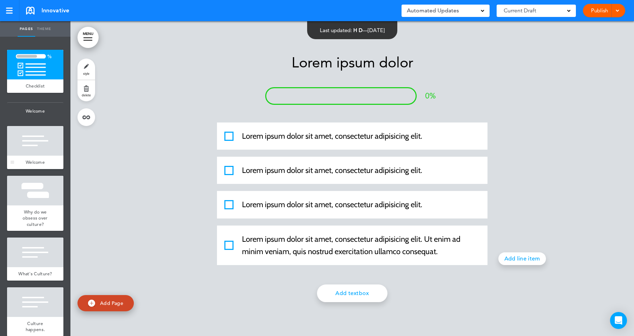
click at [25, 147] on div at bounding box center [35, 141] width 56 height 30
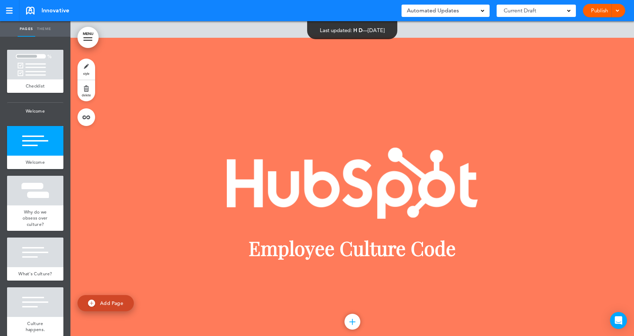
scroll to position [314, 0]
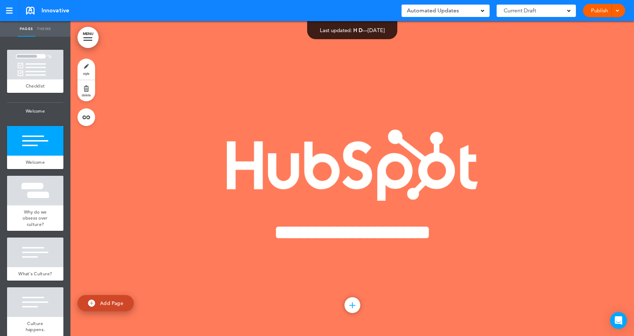
click at [409, 174] on img at bounding box center [352, 165] width 251 height 72
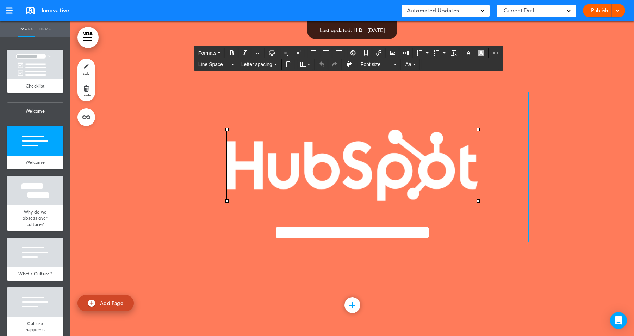
click at [52, 202] on div at bounding box center [35, 191] width 56 height 30
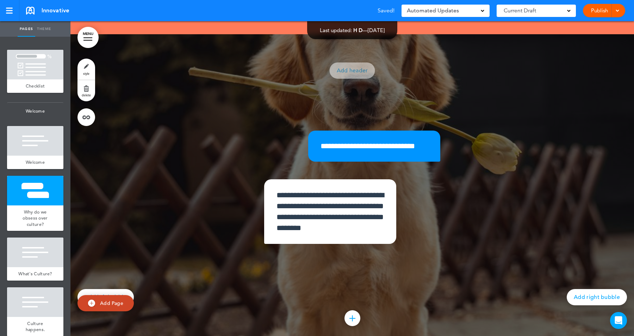
scroll to position [629, 0]
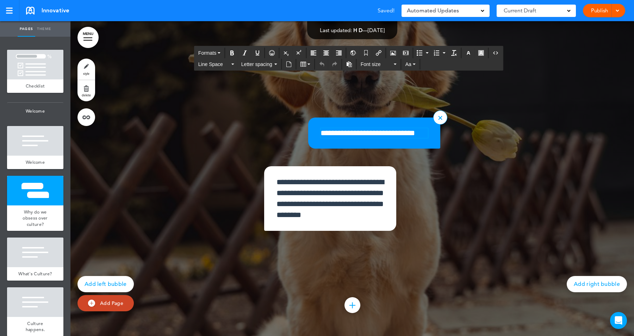
click at [376, 134] on p "**********" at bounding box center [375, 133] width 108 height 10
click at [496, 55] on button "Source code" at bounding box center [495, 53] width 11 height 10
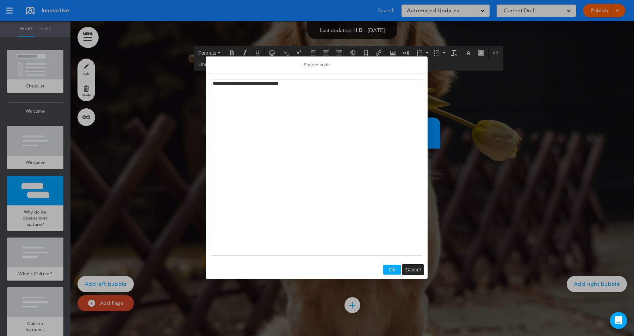
click at [416, 265] on button "Cancel" at bounding box center [414, 269] width 22 height 10
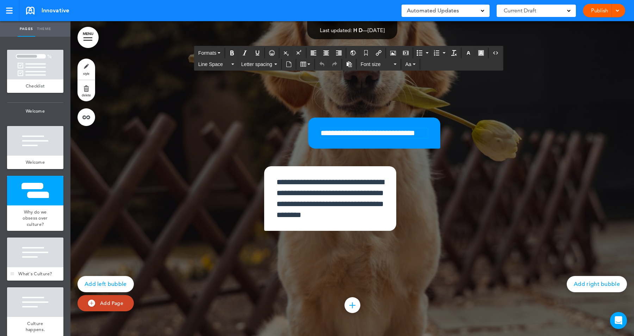
scroll to position [73, 0]
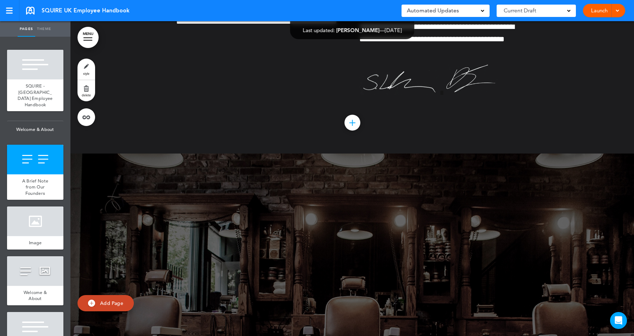
scroll to position [526, 0]
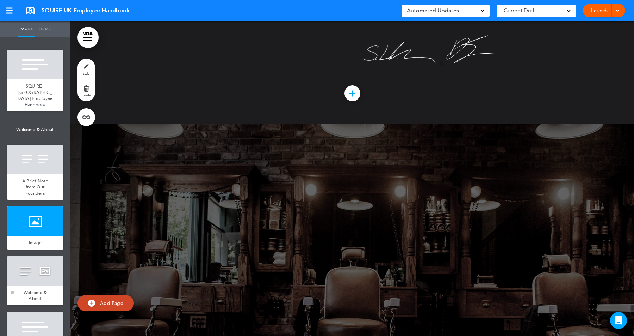
click at [44, 256] on div at bounding box center [35, 271] width 56 height 30
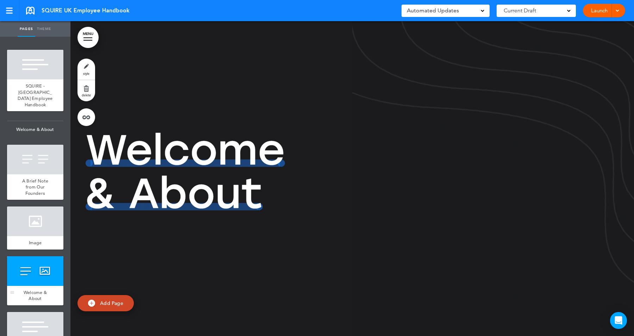
scroll to position [125, 0]
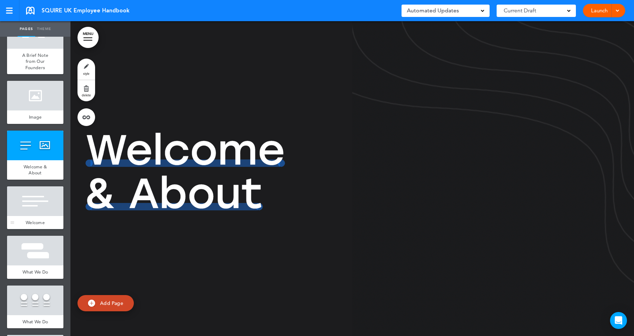
click at [31, 190] on div at bounding box center [35, 201] width 56 height 30
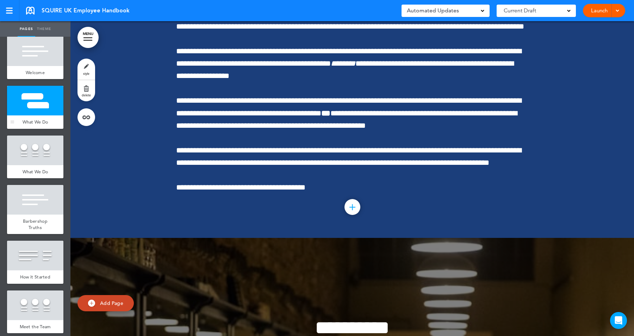
scroll to position [331, 0]
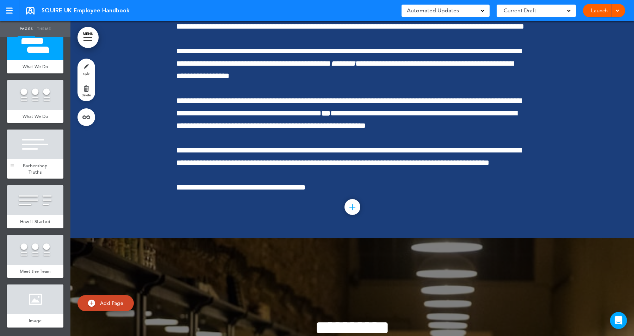
click at [36, 147] on div at bounding box center [35, 144] width 56 height 30
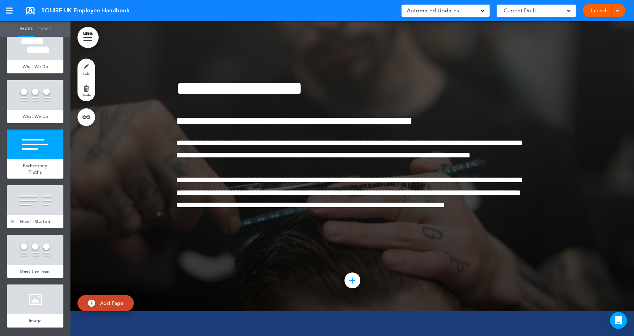
click at [33, 196] on div at bounding box center [35, 200] width 56 height 30
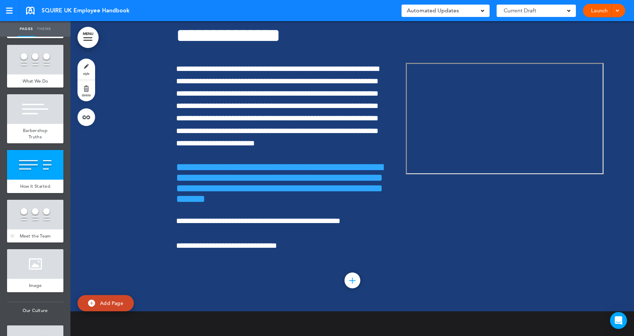
scroll to position [427, 0]
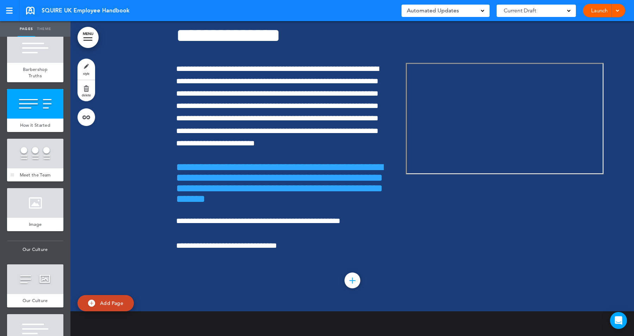
click at [35, 168] on div "Meet the Team" at bounding box center [35, 174] width 56 height 13
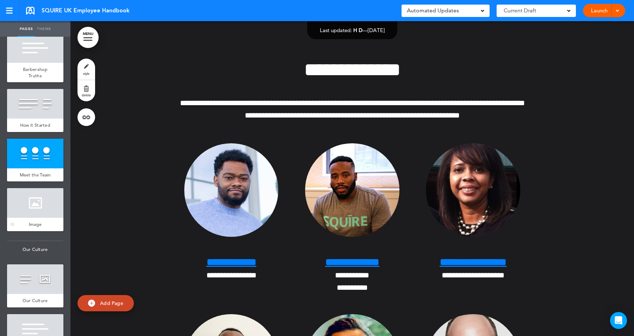
click at [36, 196] on div at bounding box center [35, 203] width 56 height 30
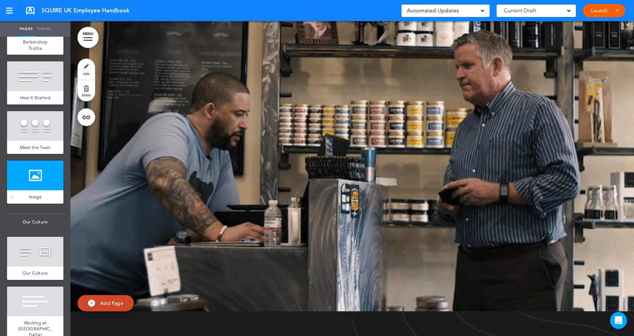
scroll to position [525, 0]
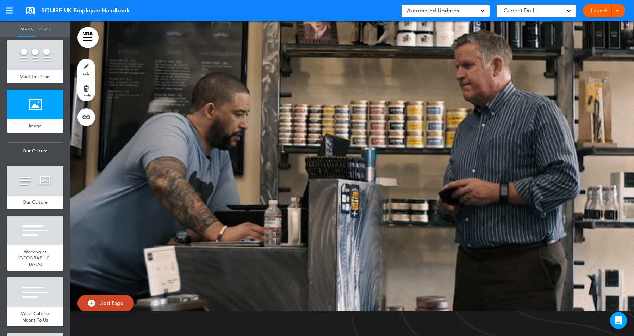
click at [41, 195] on div "Our Culture" at bounding box center [35, 201] width 56 height 13
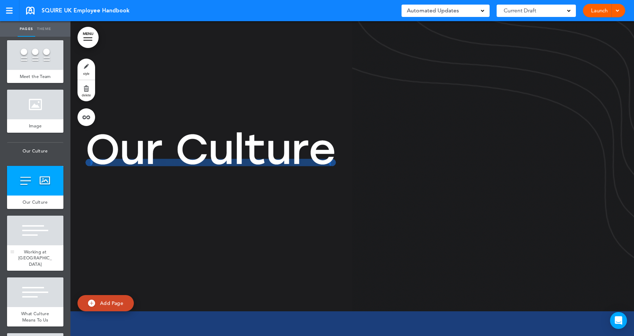
click at [41, 234] on div at bounding box center [35, 230] width 56 height 30
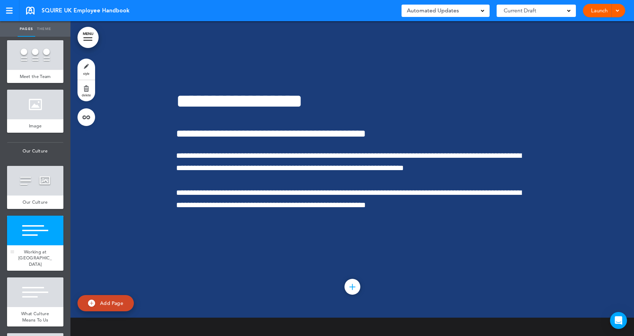
scroll to position [600, 0]
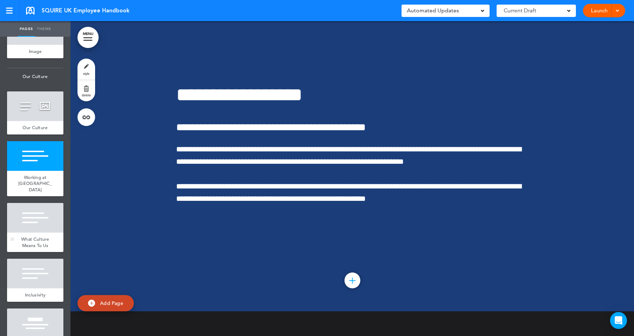
click at [33, 216] on div at bounding box center [35, 218] width 56 height 30
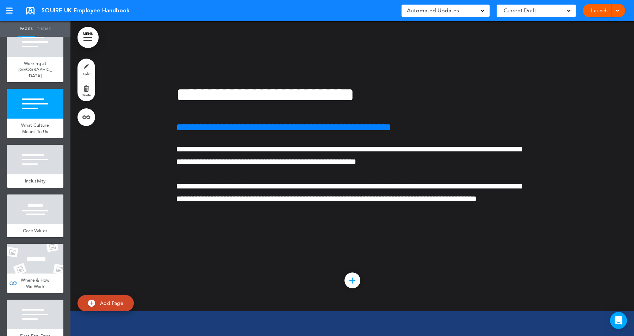
scroll to position [744, 0]
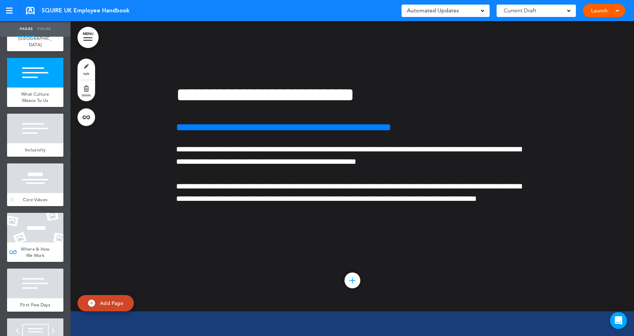
click at [33, 170] on div at bounding box center [35, 178] width 56 height 30
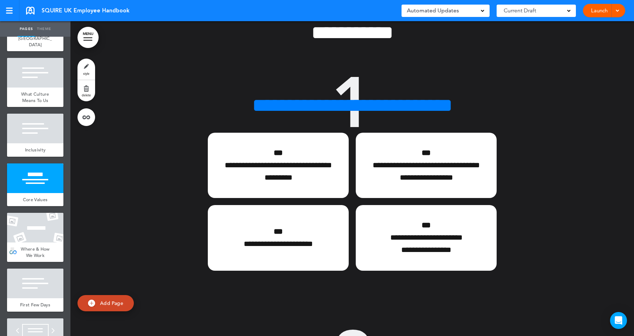
click at [33, 215] on div at bounding box center [35, 228] width 56 height 30
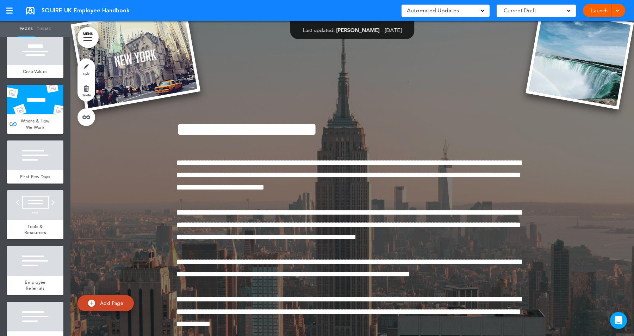
scroll to position [885, 0]
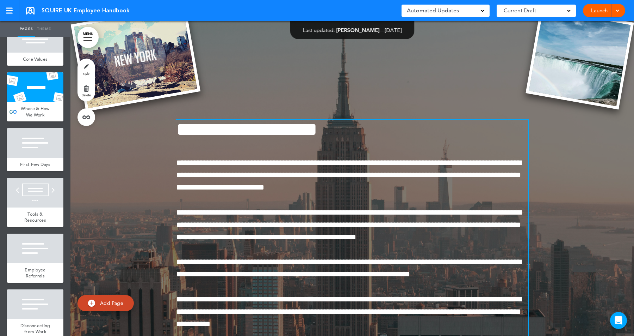
click at [410, 139] on h1 "**********" at bounding box center [352, 128] width 352 height 19
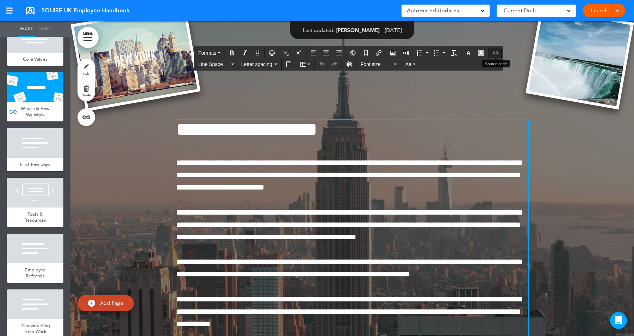
click at [498, 53] on icon "Source code" at bounding box center [496, 53] width 6 height 6
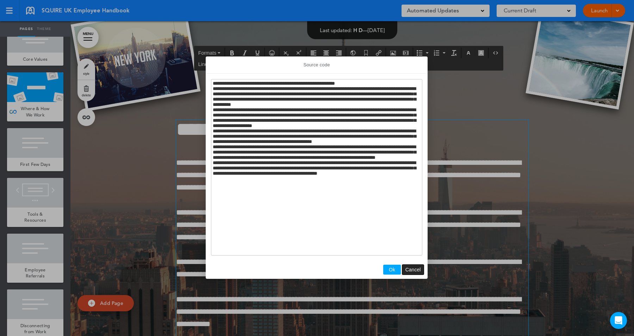
click at [412, 268] on span "Cancel" at bounding box center [414, 269] width 16 height 6
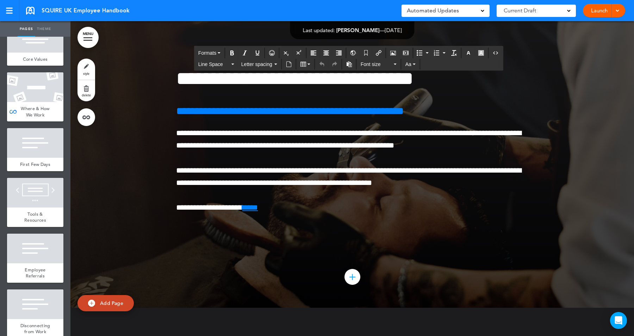
scroll to position [10742, 0]
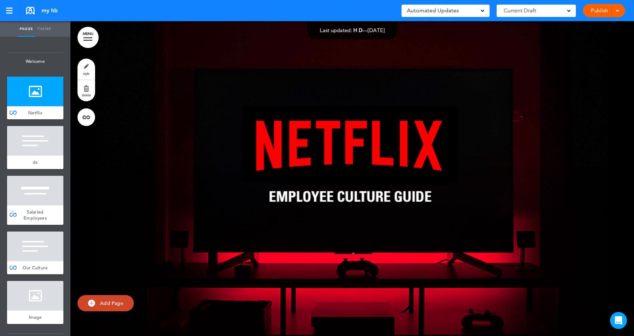
click at [43, 195] on div at bounding box center [35, 191] width 56 height 30
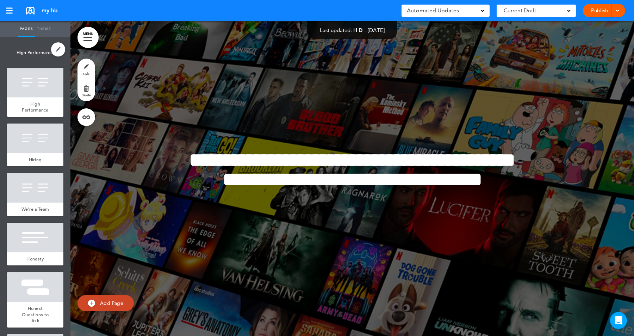
scroll to position [478, 0]
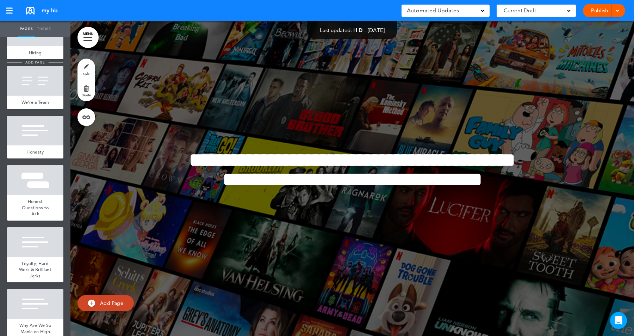
click at [31, 61] on span "add page" at bounding box center [35, 62] width 26 height 5
type input "********"
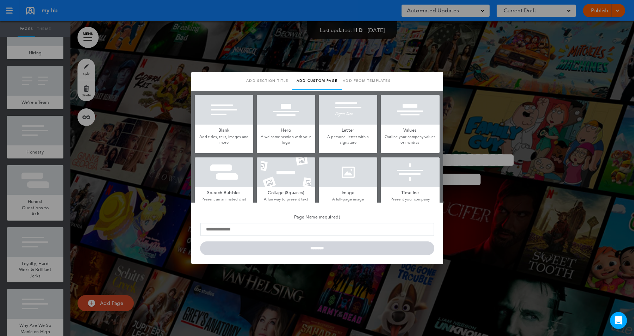
click at [47, 206] on div at bounding box center [317, 168] width 634 height 336
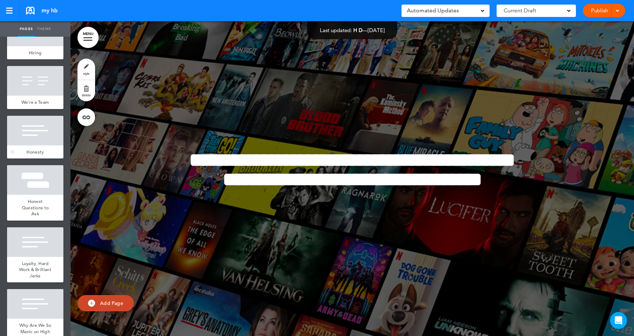
click at [27, 137] on div at bounding box center [35, 131] width 56 height 30
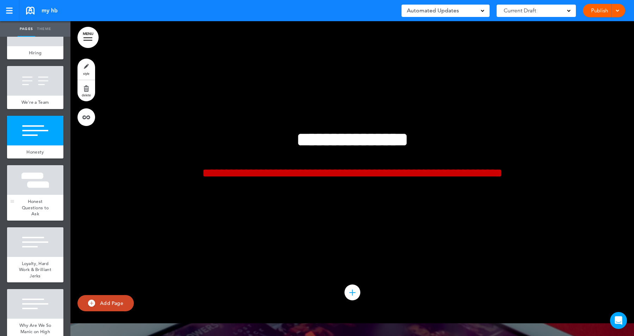
click at [36, 181] on div at bounding box center [35, 180] width 56 height 30
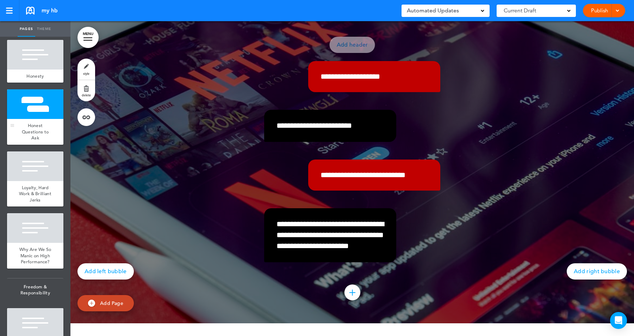
scroll to position [561, 0]
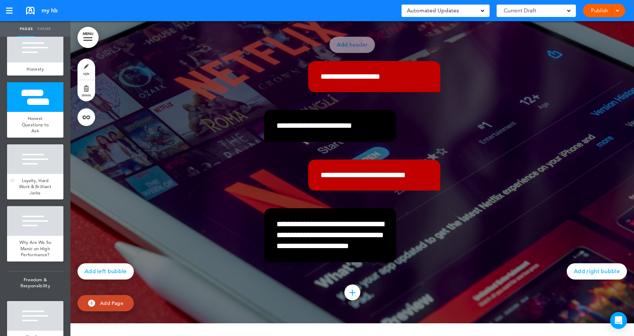
click at [33, 171] on div at bounding box center [35, 159] width 56 height 30
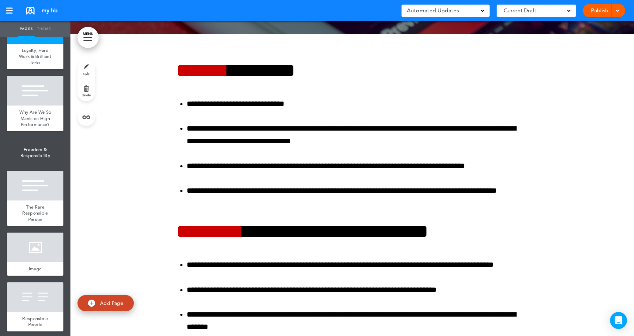
scroll to position [4617, 0]
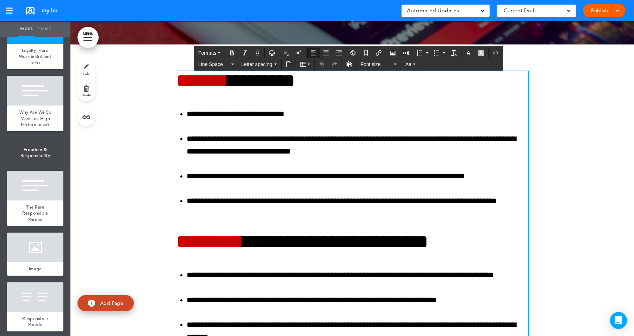
click at [260, 90] on span "******* ********" at bounding box center [235, 80] width 119 height 19
click at [497, 49] on button "Source code" at bounding box center [495, 53] width 11 height 10
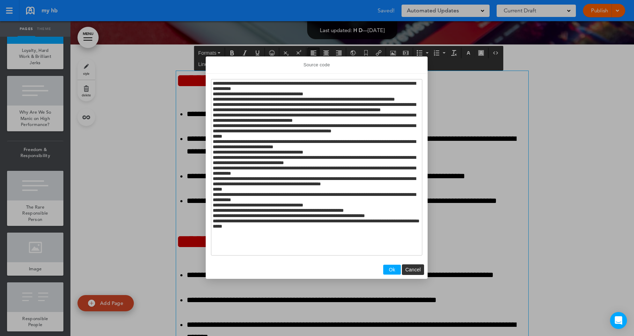
click at [547, 139] on div at bounding box center [317, 168] width 634 height 336
click at [416, 270] on span "Cancel" at bounding box center [414, 269] width 16 height 6
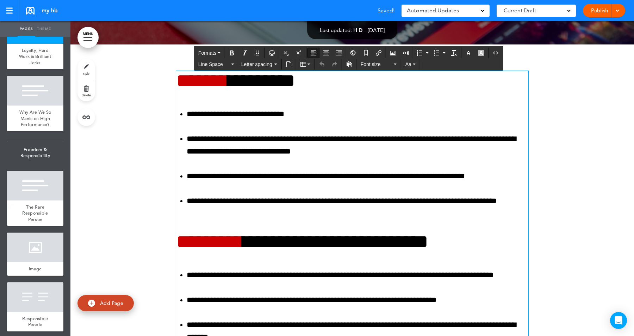
click at [38, 197] on div at bounding box center [35, 186] width 56 height 30
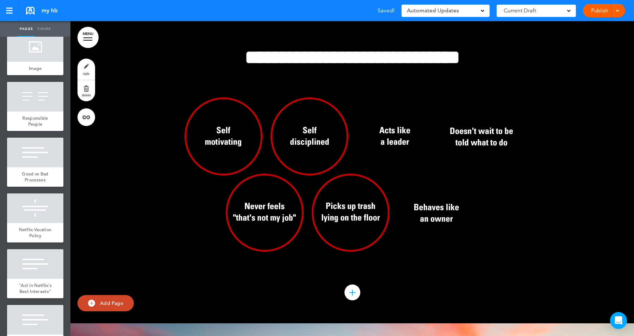
scroll to position [1000, 0]
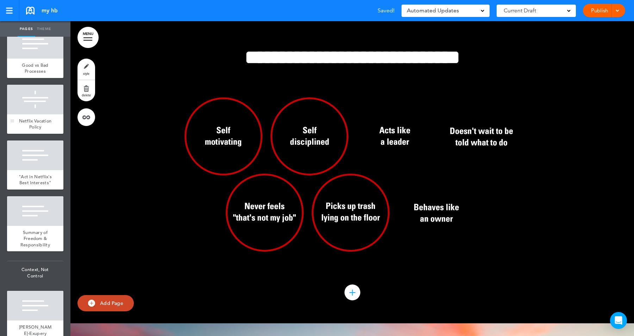
click at [43, 98] on div at bounding box center [35, 100] width 56 height 30
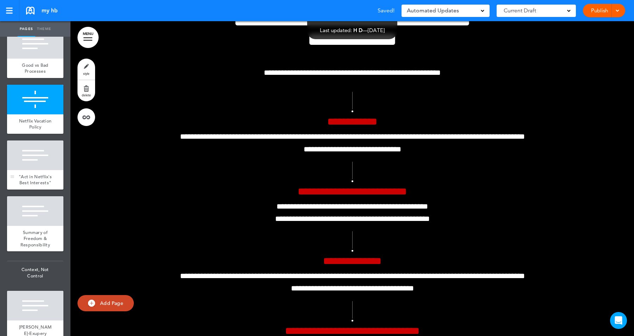
click at [41, 149] on div at bounding box center [35, 155] width 56 height 30
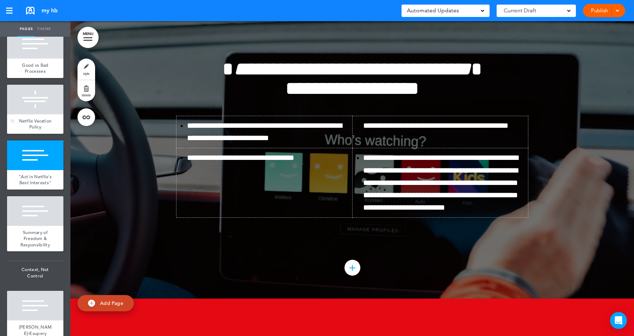
click at [35, 98] on div at bounding box center [35, 100] width 56 height 30
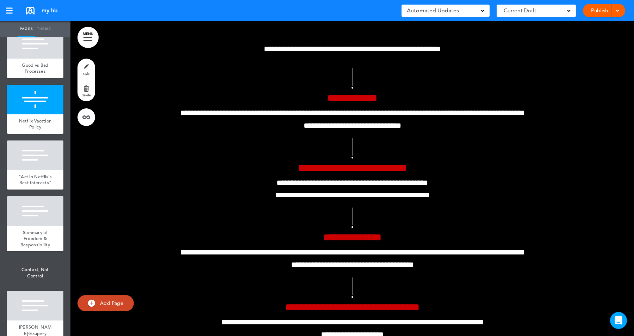
scroll to position [6795, 0]
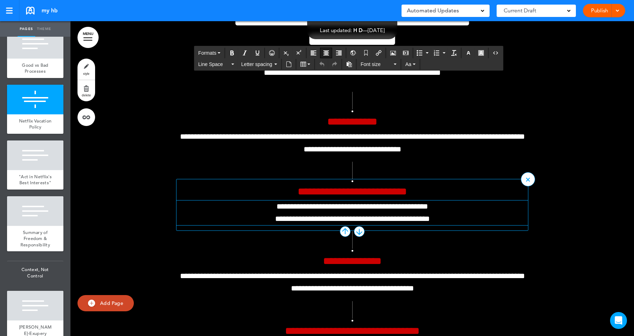
click at [385, 222] on span "**********" at bounding box center [352, 212] width 155 height 20
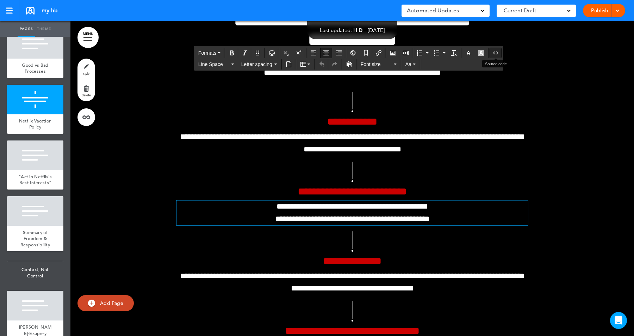
click at [497, 55] on icon "Source code" at bounding box center [496, 53] width 6 height 6
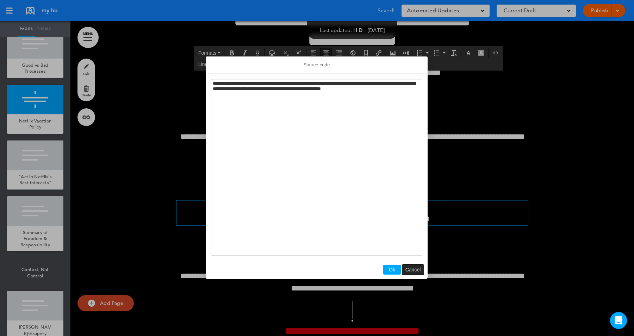
click at [418, 271] on span "Cancel" at bounding box center [414, 269] width 16 height 6
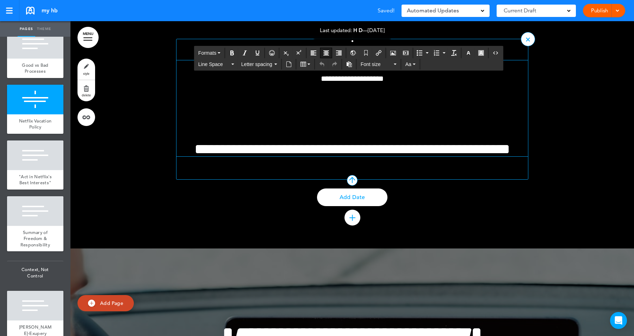
scroll to position [7117, 0]
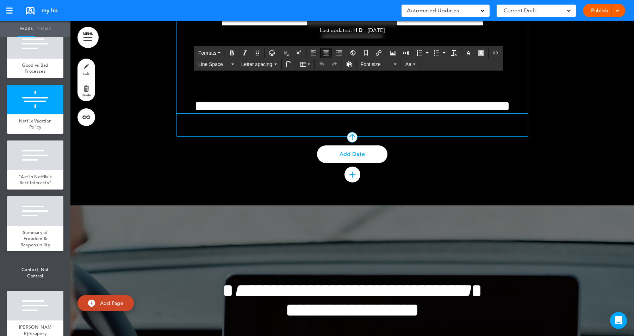
click at [351, 113] on span "**********" at bounding box center [353, 106] width 316 height 14
click at [498, 51] on icon "Source code" at bounding box center [496, 53] width 6 height 6
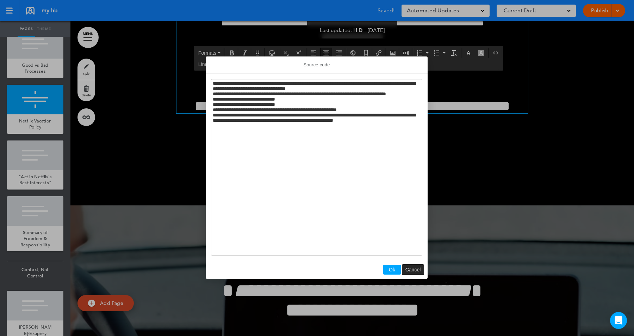
click at [421, 267] on button "Cancel" at bounding box center [414, 269] width 22 height 10
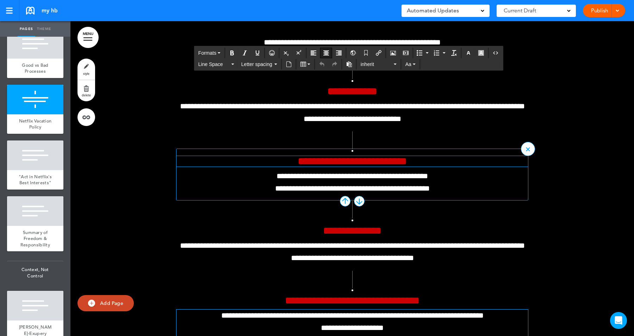
scroll to position [6813, 0]
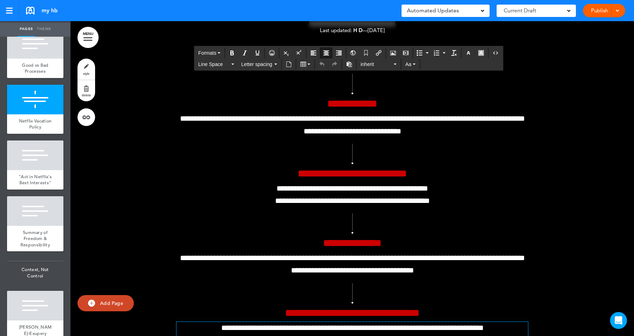
click at [168, 127] on div "**********" at bounding box center [352, 238] width 564 height 544
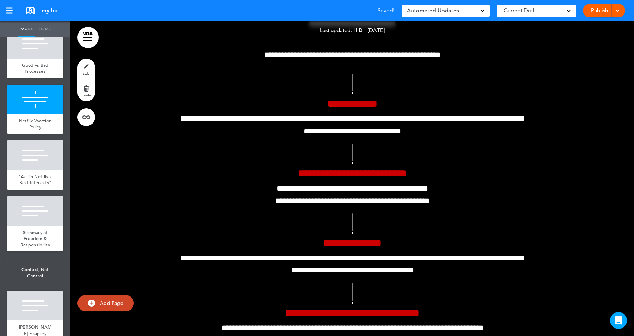
click at [86, 66] on link "style" at bounding box center [87, 69] width 18 height 21
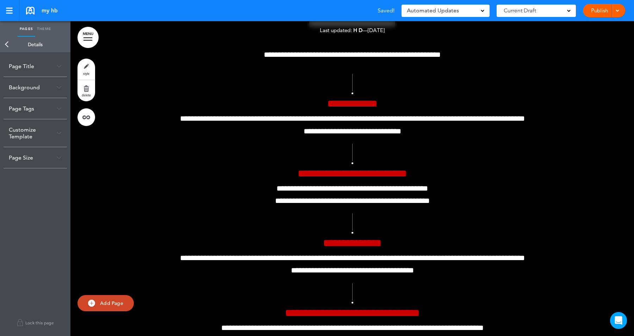
click at [34, 158] on div "Page Size" at bounding box center [35, 157] width 63 height 21
click at [8, 44] on link "Back" at bounding box center [7, 45] width 14 height 16
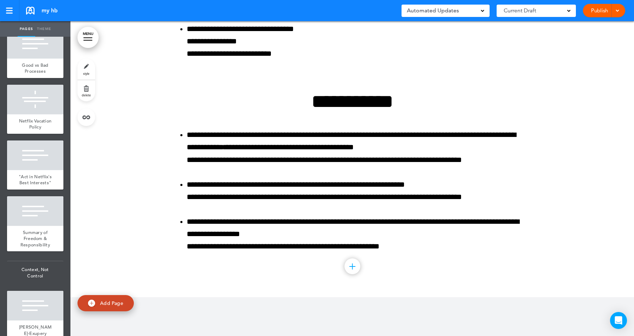
scroll to position [12392, 0]
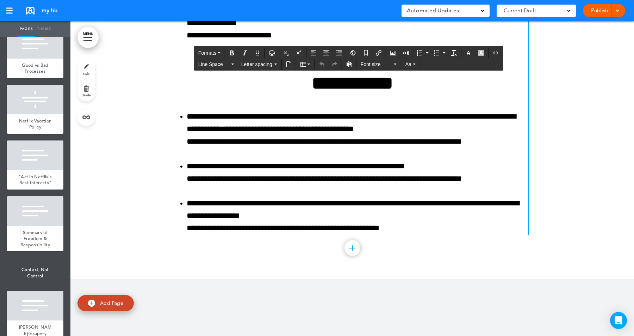
click at [354, 93] on span "**********" at bounding box center [353, 82] width 82 height 19
click at [497, 50] on icon "Source code" at bounding box center [496, 53] width 6 height 6
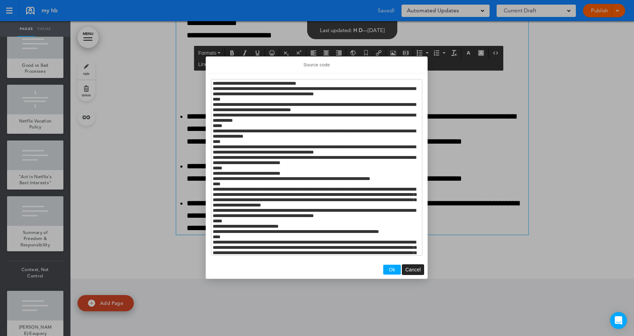
click at [413, 266] on span "Cancel" at bounding box center [414, 269] width 16 height 6
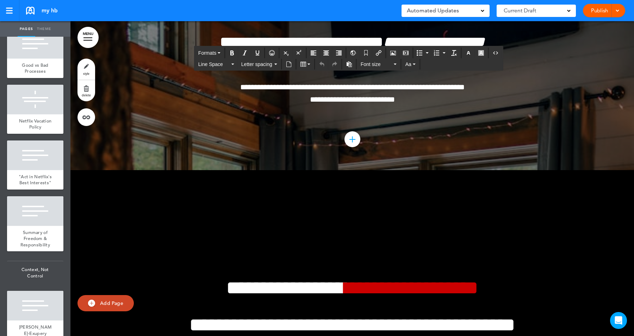
scroll to position [13111, 0]
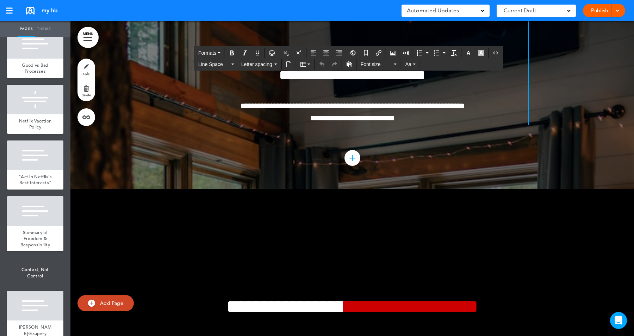
click at [386, 122] on span "**********" at bounding box center [379, 112] width 171 height 20
click at [494, 52] on icon "Source code" at bounding box center [496, 53] width 6 height 6
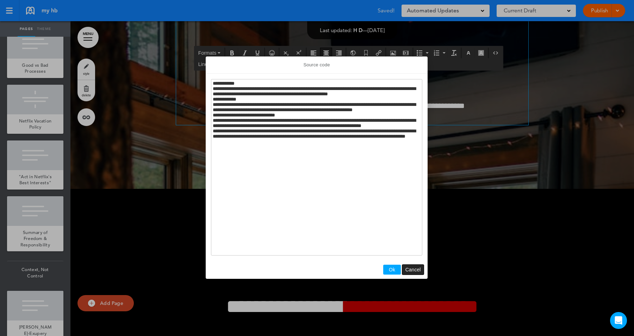
click at [411, 272] on span "Cancel" at bounding box center [414, 269] width 16 height 6
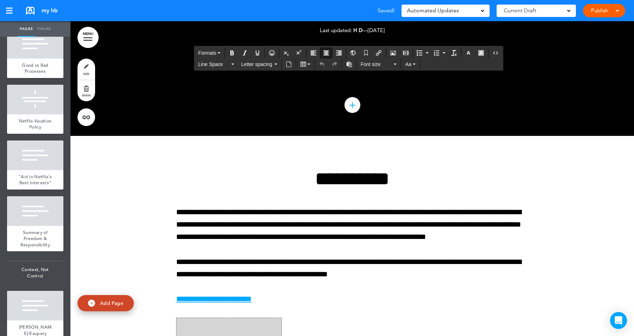
scroll to position [13630, 0]
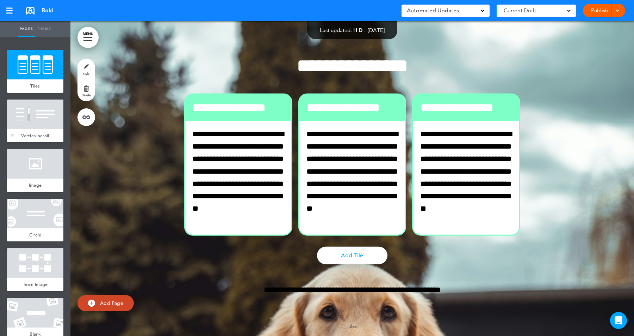
click at [33, 119] on div at bounding box center [35, 114] width 56 height 30
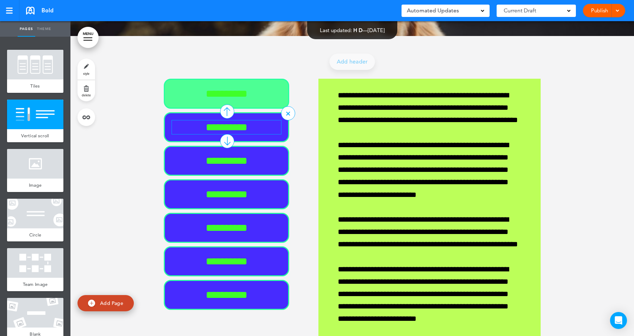
scroll to position [314, 0]
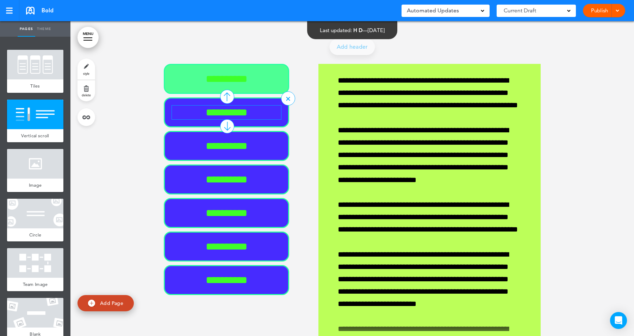
click at [260, 117] on p "**********" at bounding box center [226, 112] width 109 height 14
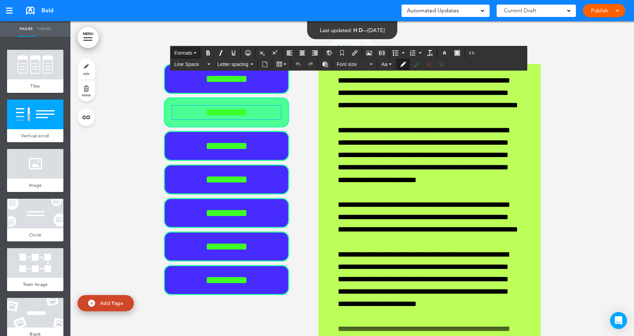
click at [191, 53] on span "Formats" at bounding box center [183, 53] width 18 height 6
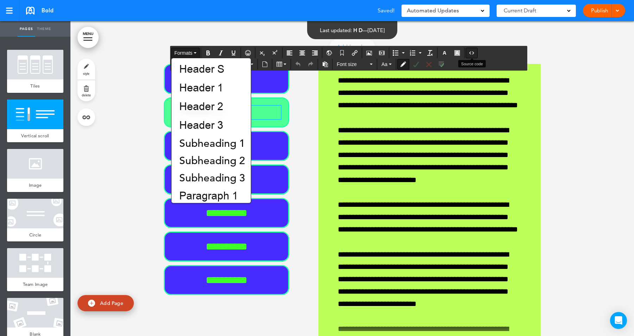
click at [477, 54] on button "Source code" at bounding box center [471, 53] width 11 height 10
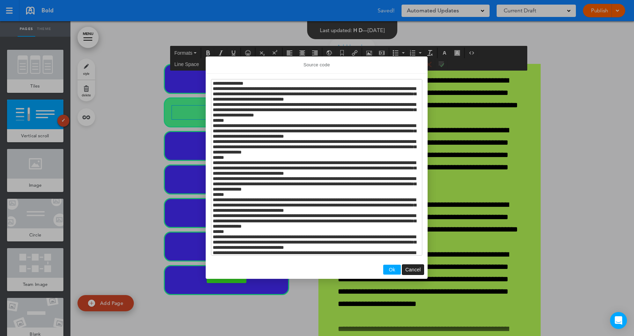
click at [415, 269] on span "Cancel" at bounding box center [414, 269] width 16 height 6
